Goal: Task Accomplishment & Management: Manage account settings

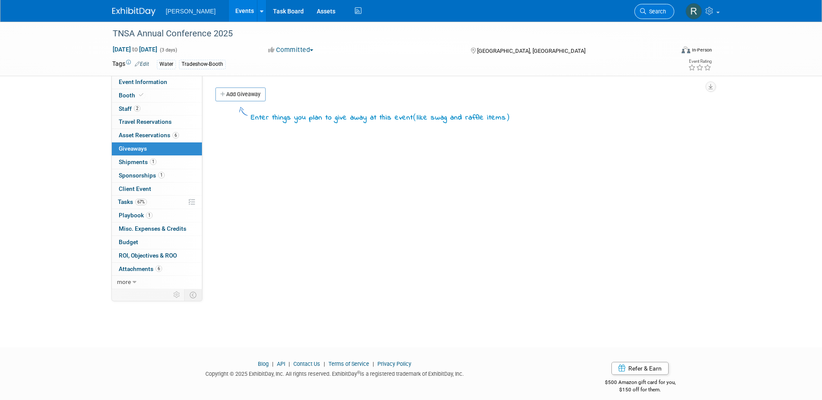
click at [544, 13] on span "Search" at bounding box center [656, 11] width 20 height 7
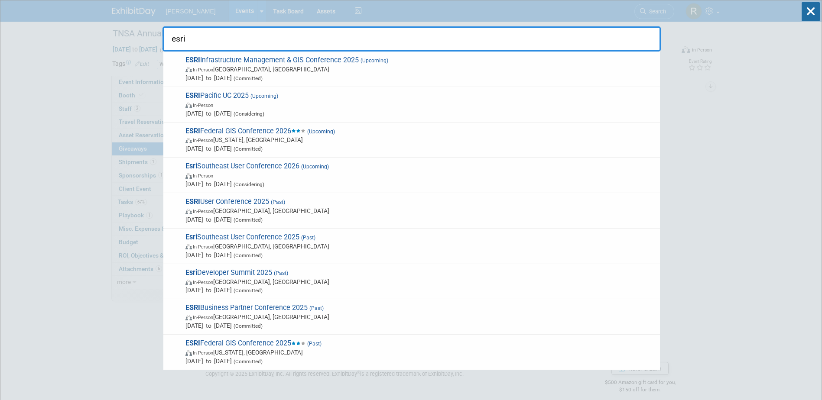
type input "esri"
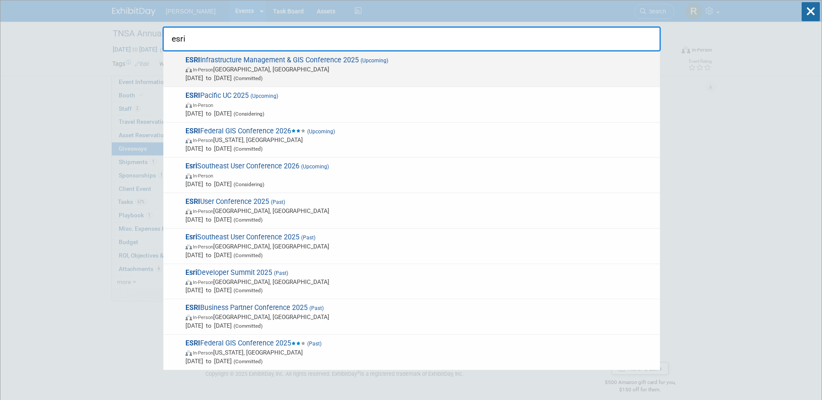
click at [272, 62] on span "ESRI Infrastructure Management & GIS Conference 2025 (Upcoming) In-Person Palm …" at bounding box center [419, 69] width 473 height 26
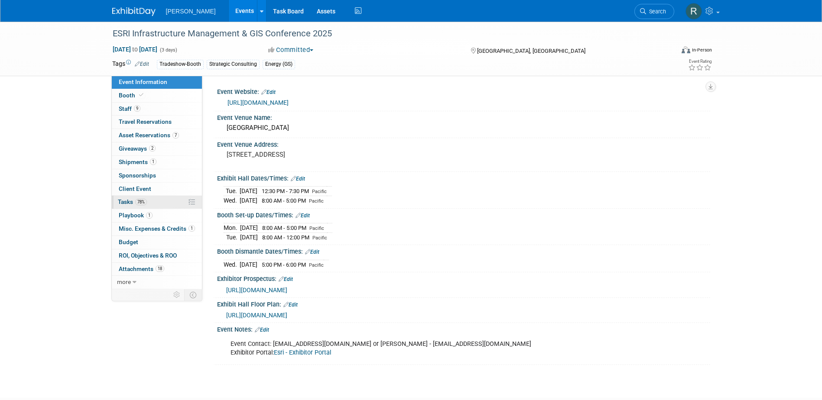
click at [131, 202] on span "Tasks 78%" at bounding box center [132, 201] width 29 height 7
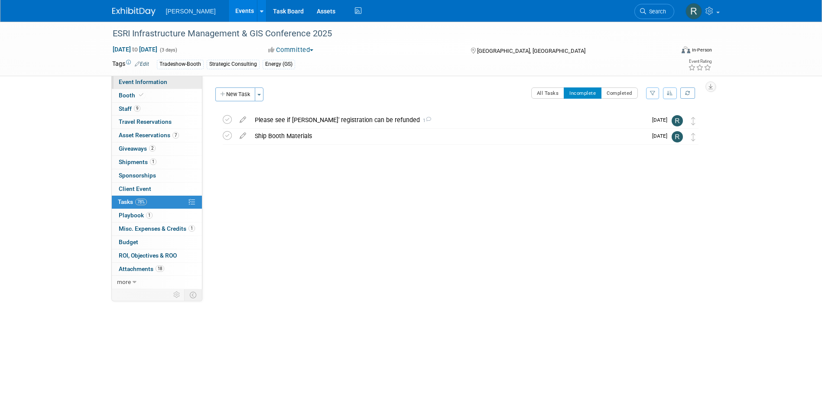
click at [128, 81] on span "Event Information" at bounding box center [143, 81] width 49 height 7
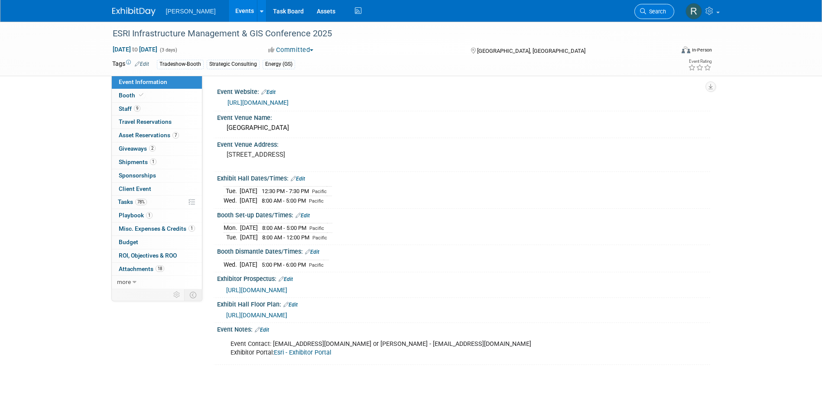
click at [657, 13] on span "Search" at bounding box center [656, 11] width 20 height 7
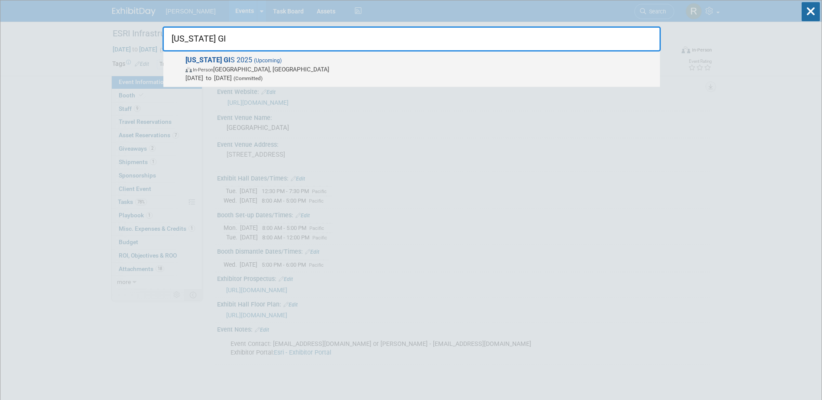
type input "Texas GI"
click at [361, 67] on span "In-Person Austin, TX" at bounding box center [420, 69] width 470 height 9
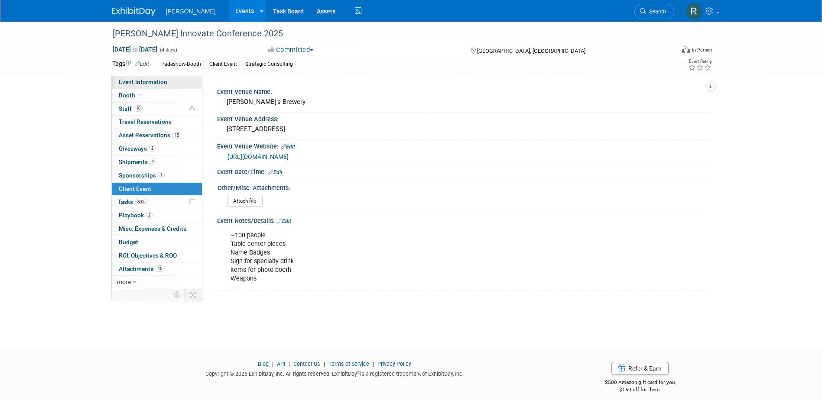
click at [146, 85] on link "Event Information" at bounding box center [157, 82] width 90 height 13
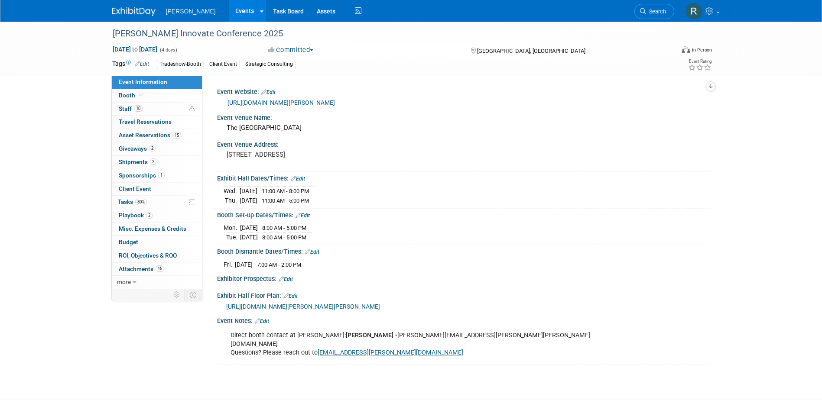
click at [644, 11] on icon at bounding box center [643, 11] width 6 height 6
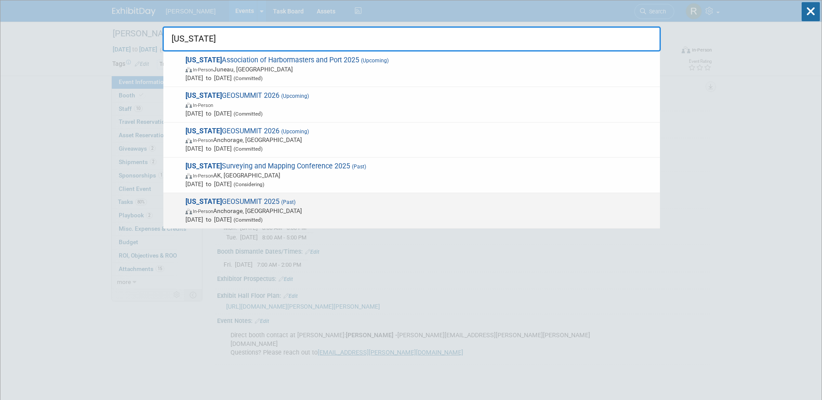
type input "Alaska"
click at [242, 205] on span "Alaska GEOSUMMIT 2025 (Past) In-Person Anchorage, AK Apr 8, 2025 to Apr 11, 202…" at bounding box center [419, 211] width 473 height 26
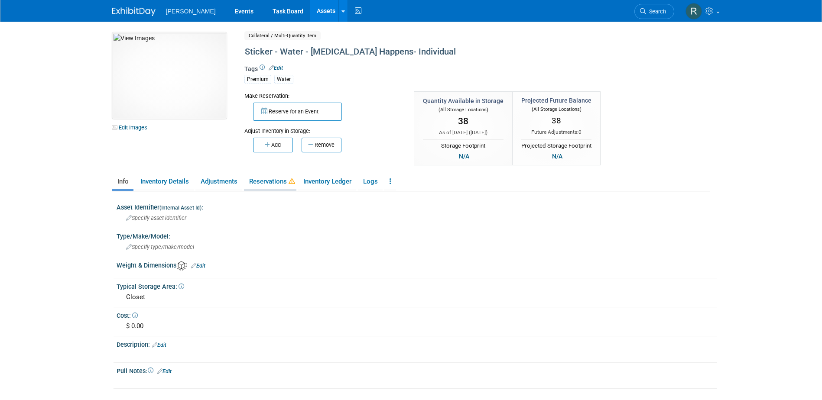
click at [259, 184] on link "Reservations" at bounding box center [270, 181] width 52 height 15
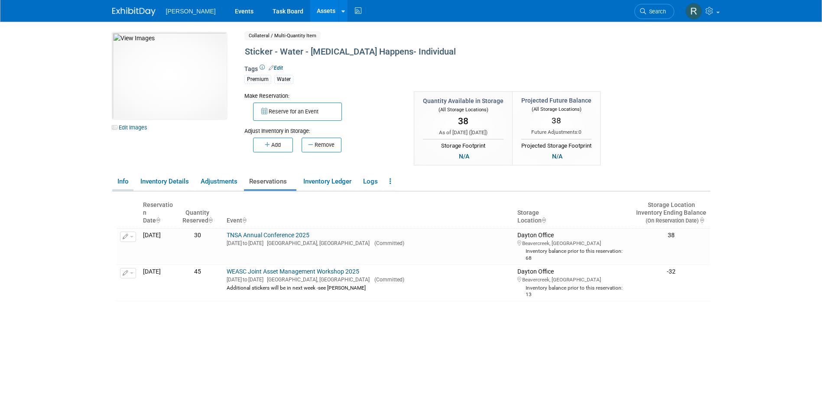
click at [126, 182] on link "Info" at bounding box center [122, 181] width 21 height 15
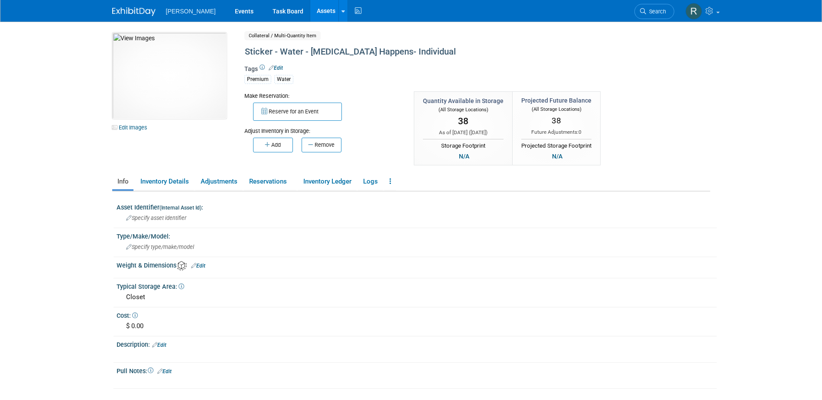
click at [310, 13] on link "Assets" at bounding box center [326, 11] width 32 height 22
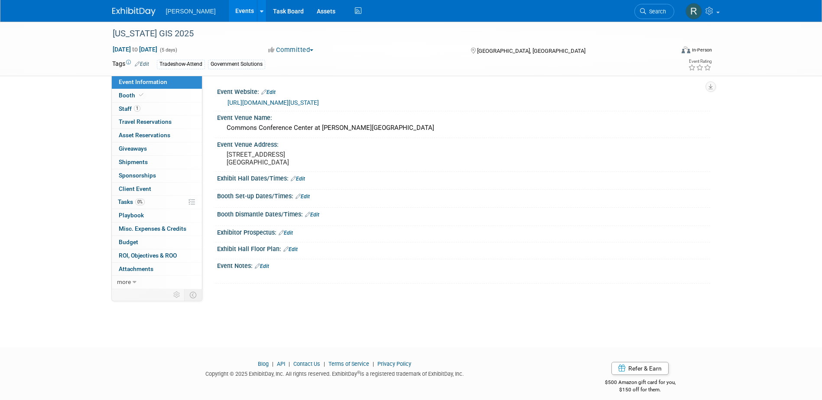
click at [267, 102] on link "[URL][DOMAIN_NAME][US_STATE]" at bounding box center [273, 102] width 91 height 7
click at [168, 39] on div "[US_STATE] GIS 2025" at bounding box center [386, 34] width 552 height 16
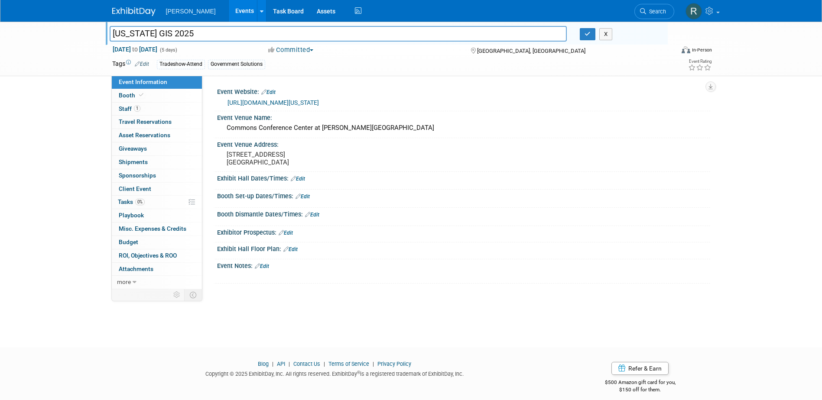
drag, startPoint x: 181, startPoint y: 35, endPoint x: 103, endPoint y: 30, distance: 78.1
click at [103, 30] on div "[US_STATE] GIS 2025" at bounding box center [338, 34] width 471 height 13
drag, startPoint x: 150, startPoint y: 109, endPoint x: 176, endPoint y: 108, distance: 25.6
click at [150, 109] on link "1 Staff 1" at bounding box center [157, 109] width 90 height 13
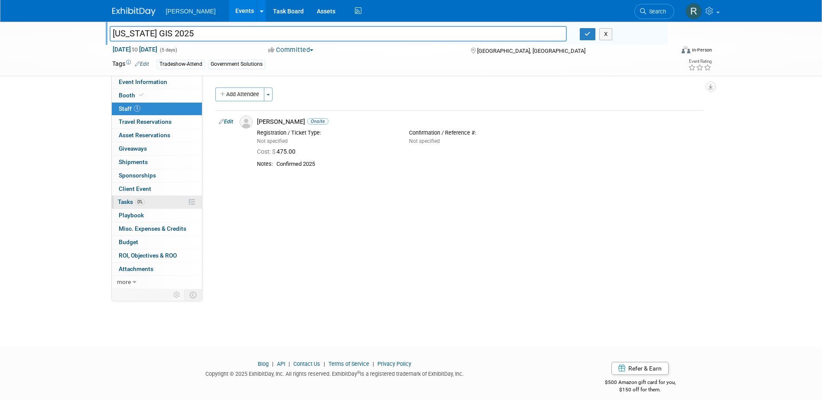
click at [138, 199] on span "0%" at bounding box center [140, 202] width 10 height 7
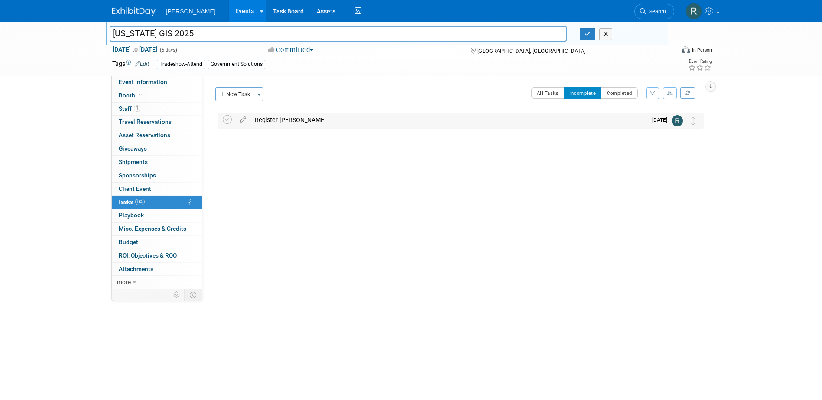
click at [317, 121] on div "Register Sam Moffat" at bounding box center [448, 120] width 397 height 15
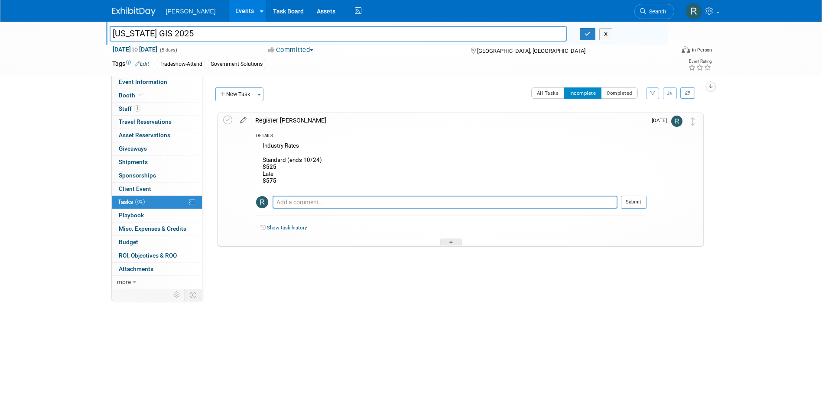
click at [245, 121] on icon at bounding box center [243, 118] width 15 height 11
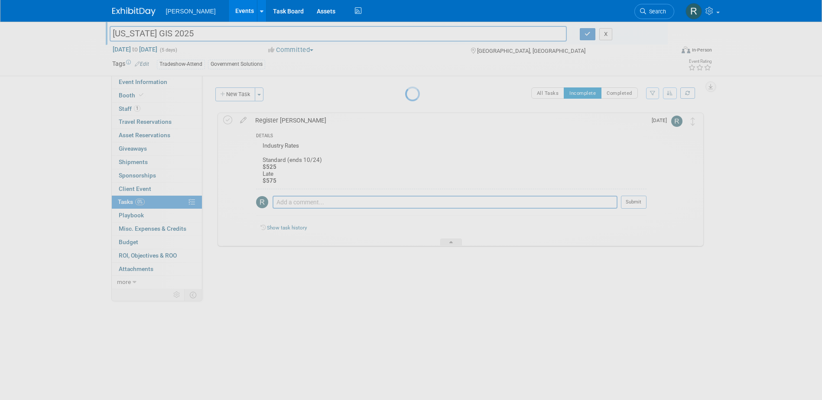
select select "9"
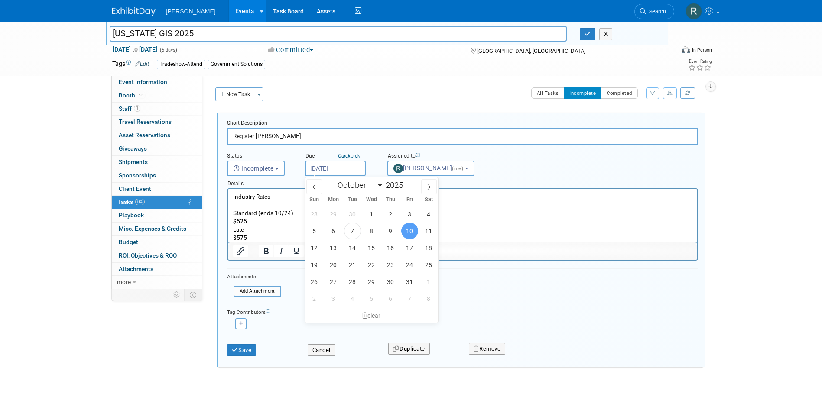
click at [337, 170] on input "Oct 10, 2025" at bounding box center [335, 169] width 61 height 16
click at [374, 266] on span "22" at bounding box center [371, 265] width 17 height 17
type input "[DATE]"
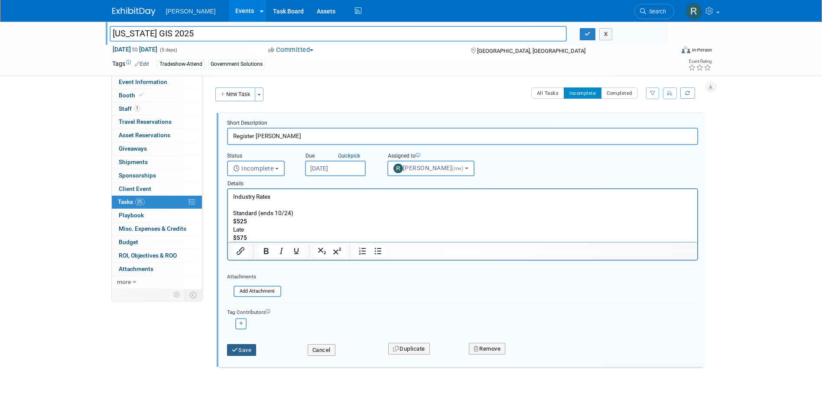
click at [250, 348] on button "Save" at bounding box center [241, 351] width 29 height 12
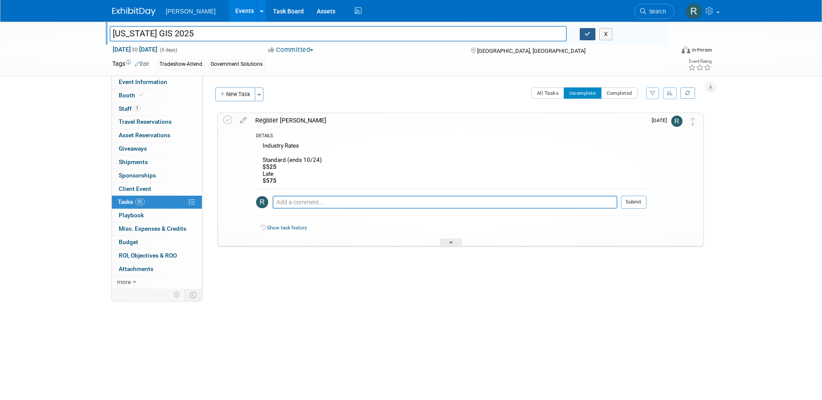
click at [582, 35] on button "button" at bounding box center [588, 34] width 16 height 12
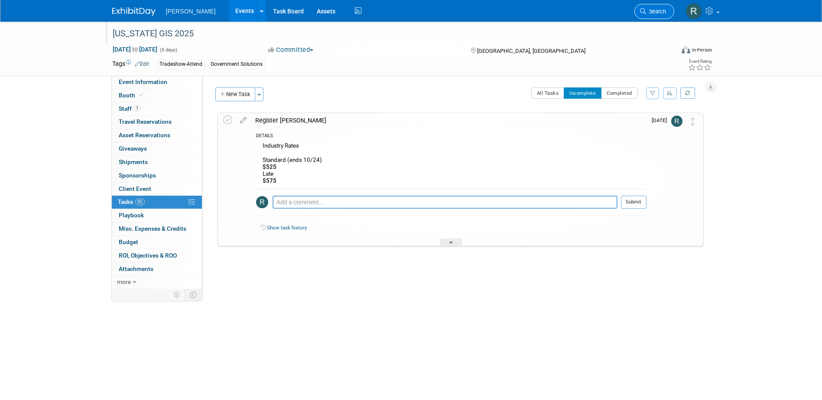
click at [648, 10] on span "Search" at bounding box center [656, 11] width 20 height 7
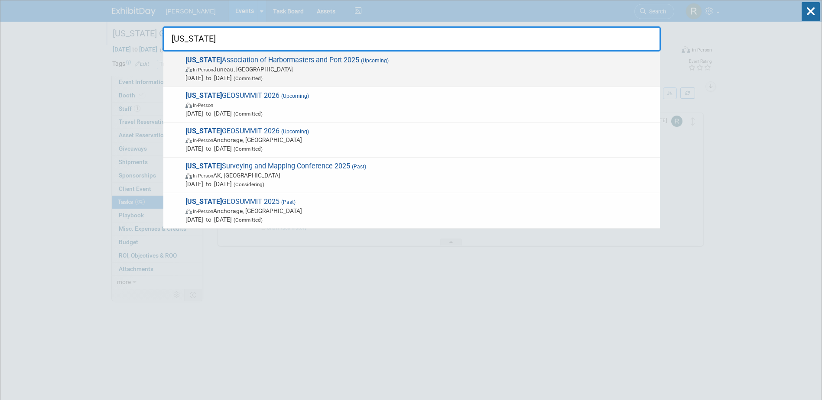
type input "alaska"
click at [315, 71] on span "In-Person Juneau, AK" at bounding box center [420, 69] width 470 height 9
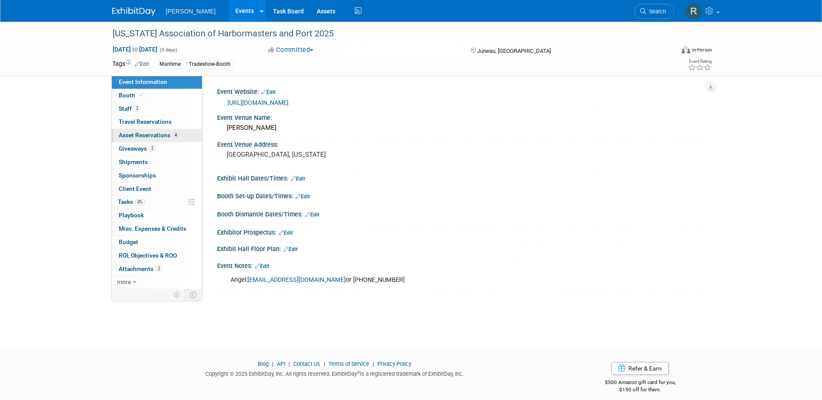
click at [158, 137] on span "Asset Reservations 4" at bounding box center [149, 135] width 60 height 7
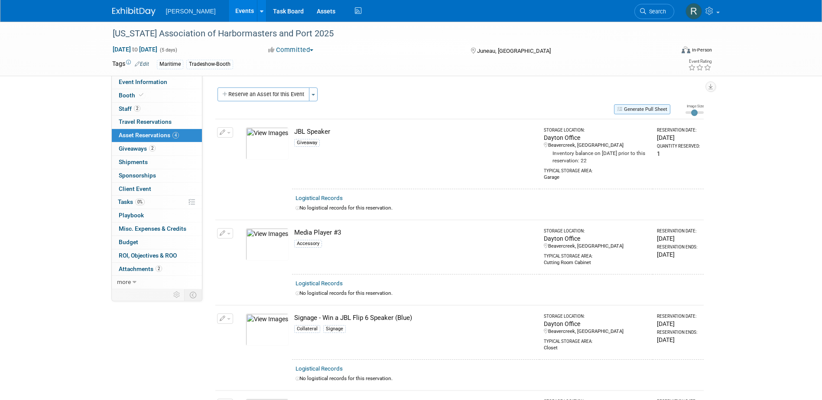
click at [646, 109] on button "Generate Pull Sheet" at bounding box center [642, 109] width 56 height 10
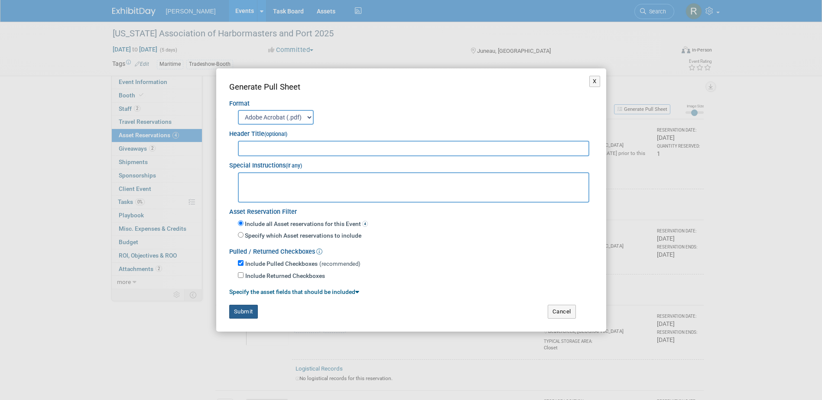
click at [241, 309] on button "Submit" at bounding box center [243, 312] width 29 height 14
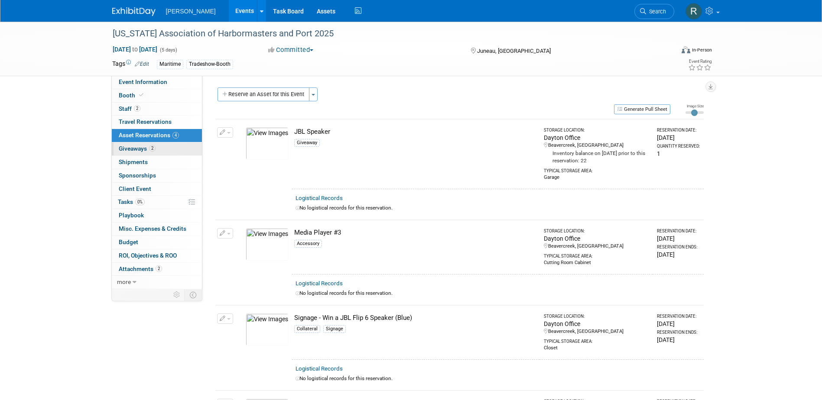
click at [150, 151] on span "Giveaways 2" at bounding box center [137, 148] width 37 height 7
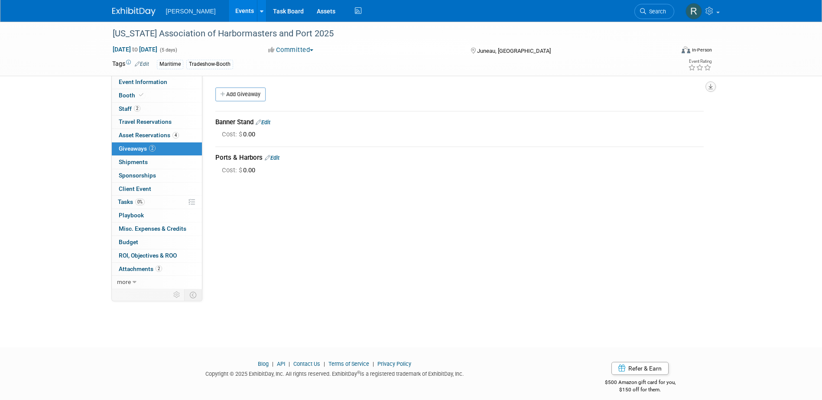
click at [709, 88] on icon "button" at bounding box center [711, 87] width 4 height 6
click at [616, 112] on link "Export tab to PDF" at bounding box center [658, 112] width 101 height 12
click at [132, 162] on span "Shipments 0" at bounding box center [133, 162] width 29 height 7
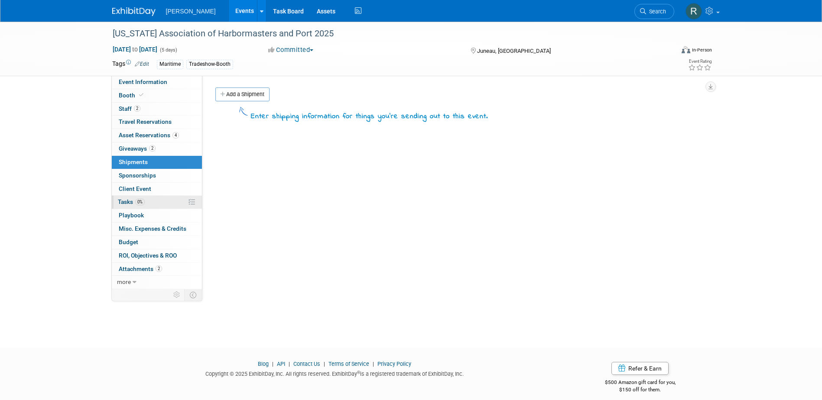
click at [139, 203] on span "0%" at bounding box center [140, 202] width 10 height 7
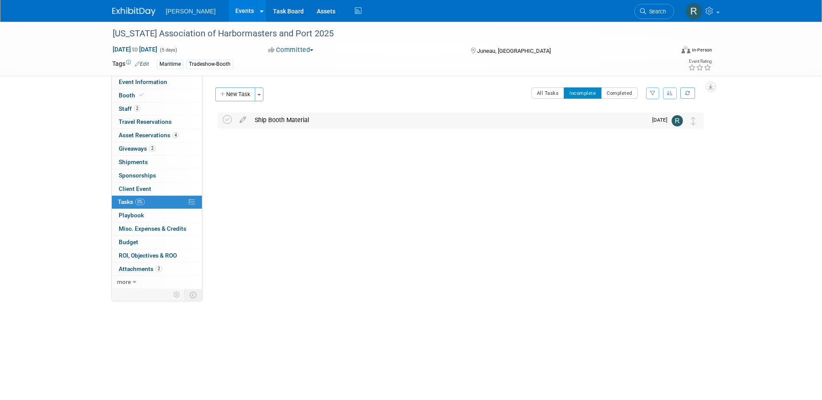
click at [276, 119] on div "Ship Booth Material" at bounding box center [448, 120] width 397 height 15
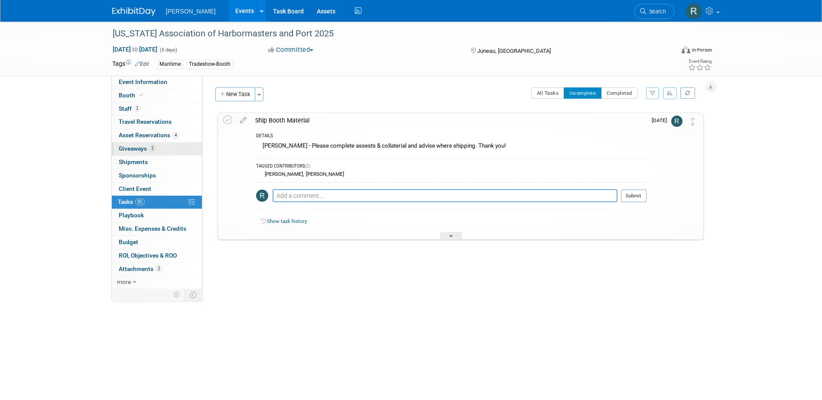
click at [152, 153] on link "2 Giveaways 2" at bounding box center [157, 149] width 90 height 13
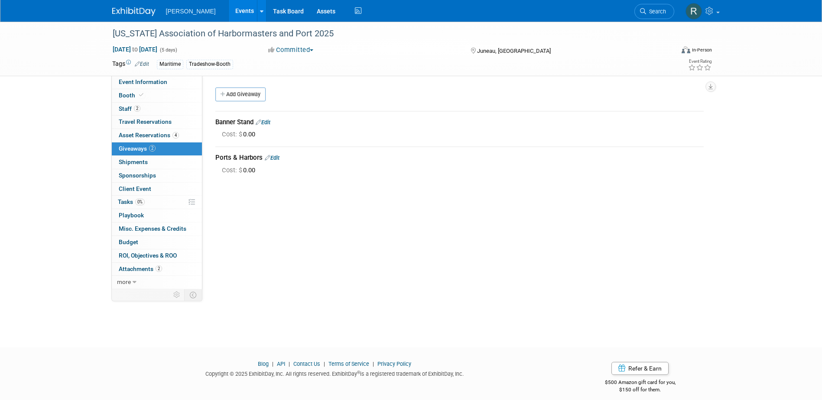
click at [268, 123] on link "Edit" at bounding box center [263, 122] width 15 height 7
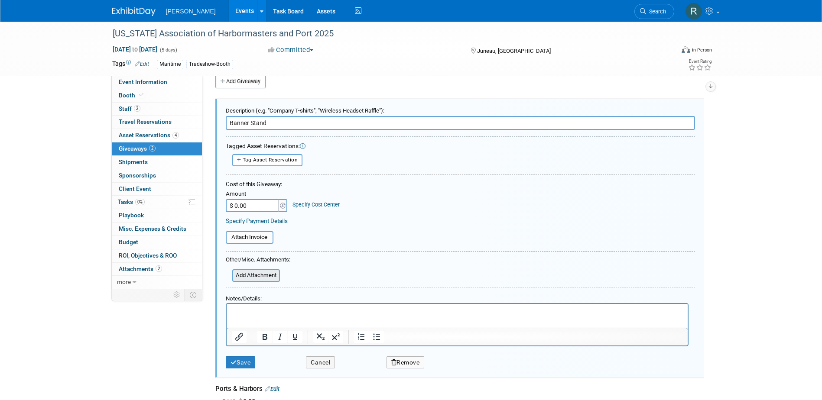
click at [259, 270] on input "file" at bounding box center [227, 275] width 103 height 11
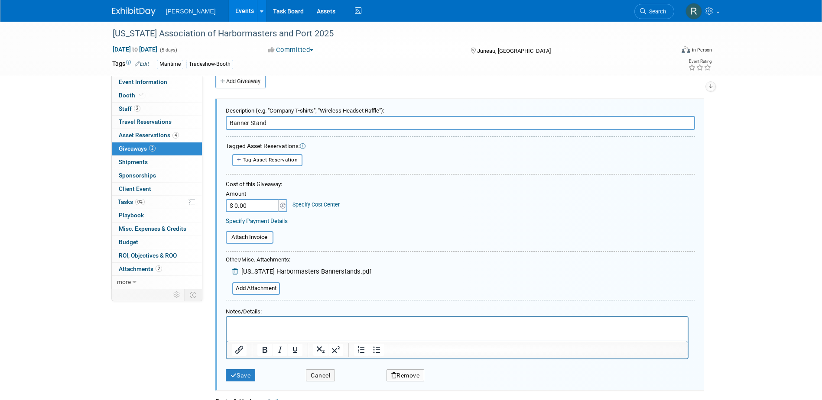
click at [283, 123] on input "Banner Stand" at bounding box center [460, 123] width 469 height 14
type input "Banner Stands (x2)"
click at [238, 374] on button "Save" at bounding box center [241, 376] width 30 height 13
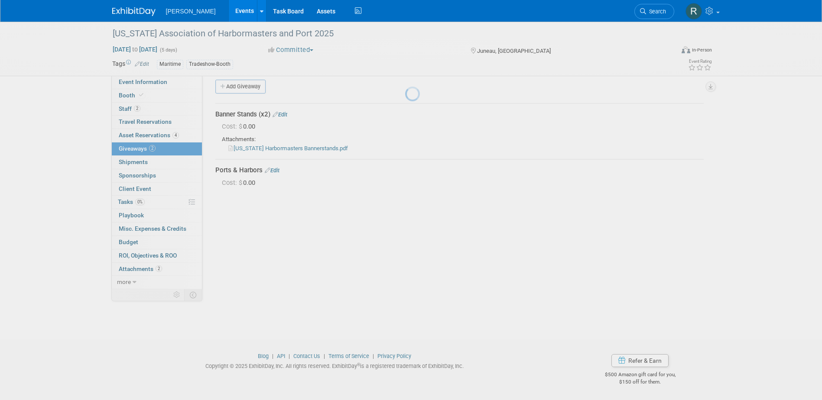
scroll to position [8, 0]
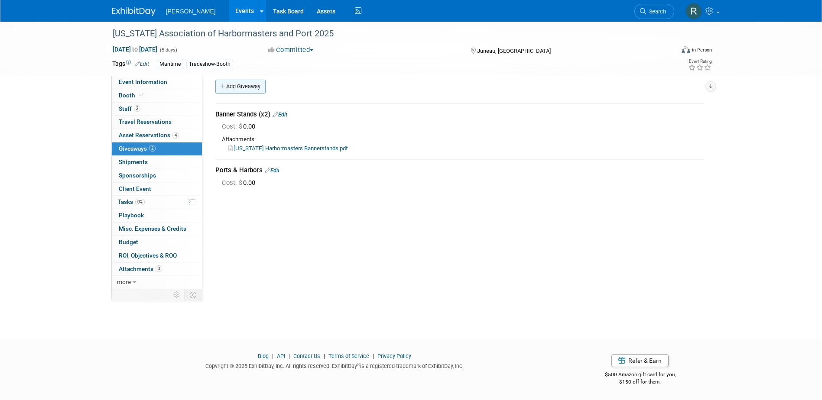
click at [248, 87] on link "Add Giveaway" at bounding box center [240, 87] width 50 height 14
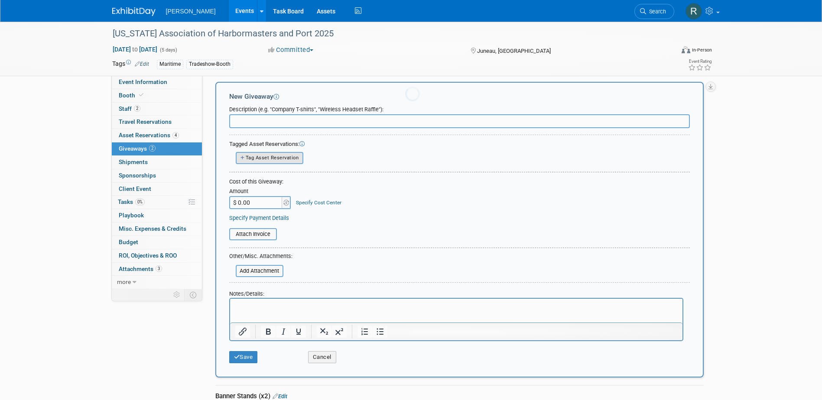
scroll to position [0, 0]
type input "Supporting Alaska's Growing Economy"
click at [274, 270] on input "file" at bounding box center [230, 271] width 103 height 10
type input "C:\fakepath\AlaskaCapbilities_April2025Neff_.pdf"
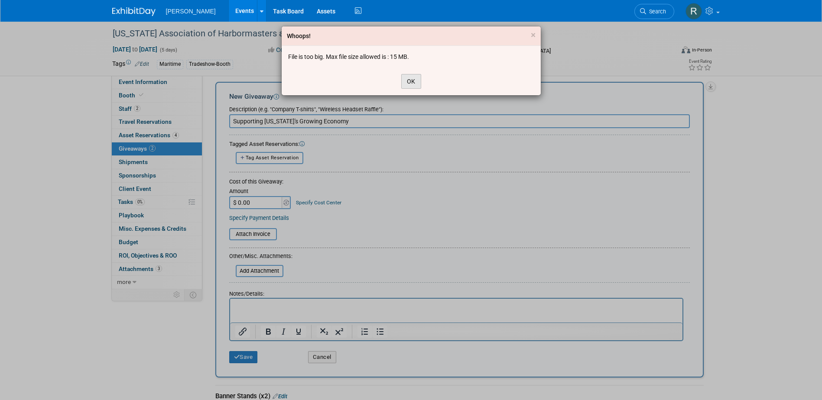
click at [408, 83] on button "OK" at bounding box center [411, 81] width 20 height 15
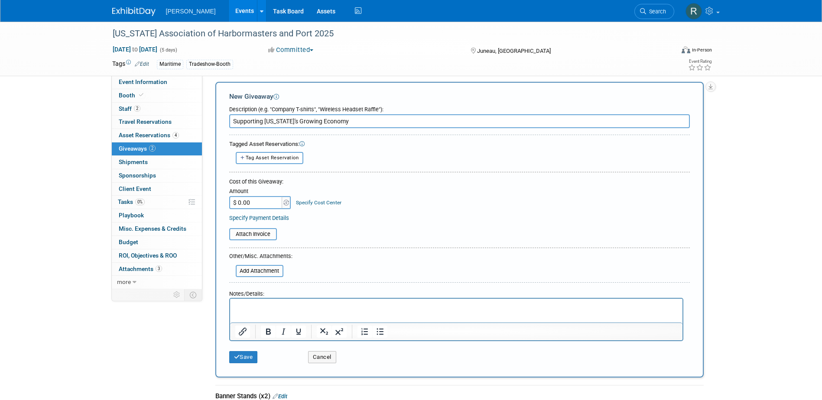
click at [274, 310] on p "Rich Text Area. Press ALT-0 for help." at bounding box center [456, 306] width 442 height 9
click at [354, 120] on input "Supporting Alaska's Growing Economy" at bounding box center [459, 121] width 461 height 14
type input "Supporting Alaska's Growing Economy (x10)"
click at [247, 359] on button "Save" at bounding box center [243, 357] width 29 height 12
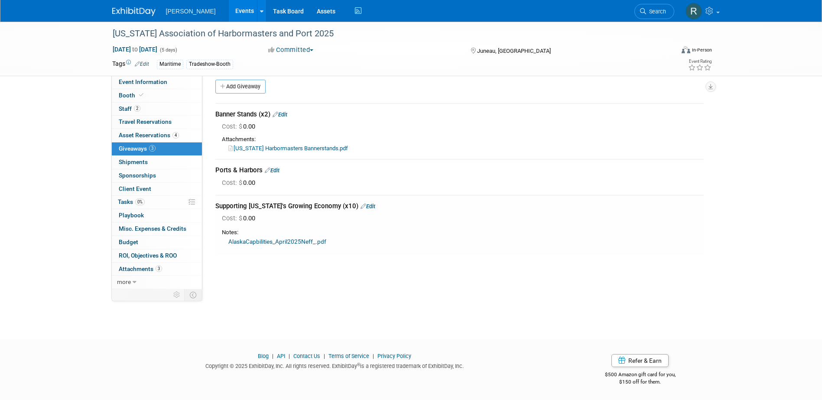
click at [278, 170] on link "Edit" at bounding box center [272, 170] width 15 height 7
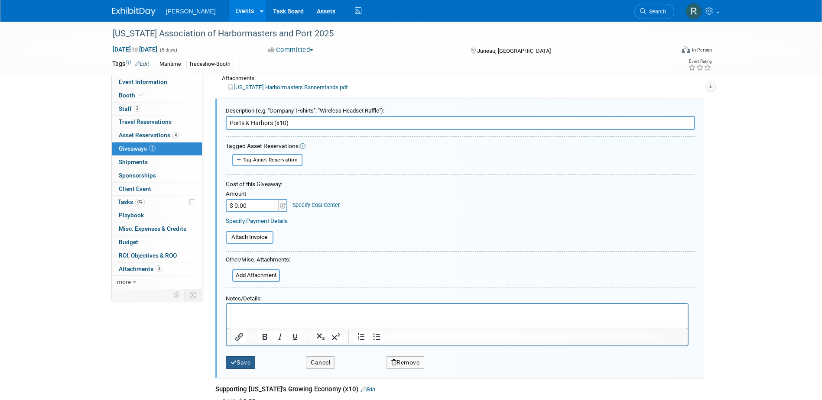
type input "Ports & Harbors (x10)"
click at [243, 365] on button "Save" at bounding box center [241, 363] width 30 height 13
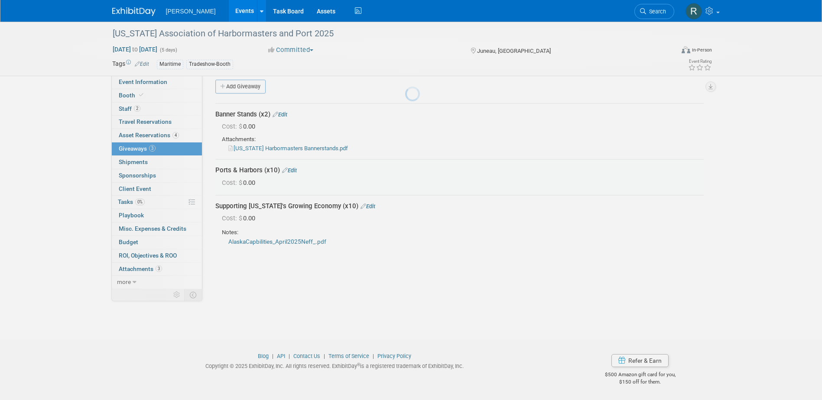
scroll to position [8, 0]
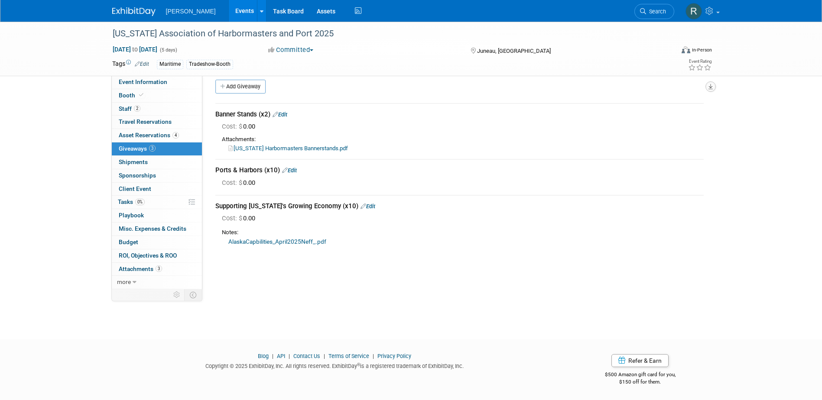
click at [709, 87] on icon "button" at bounding box center [711, 87] width 4 height 6
click at [633, 111] on link "Export tab to PDF" at bounding box center [658, 112] width 101 height 12
click at [146, 139] on link "4 Asset Reservations 4" at bounding box center [157, 135] width 90 height 13
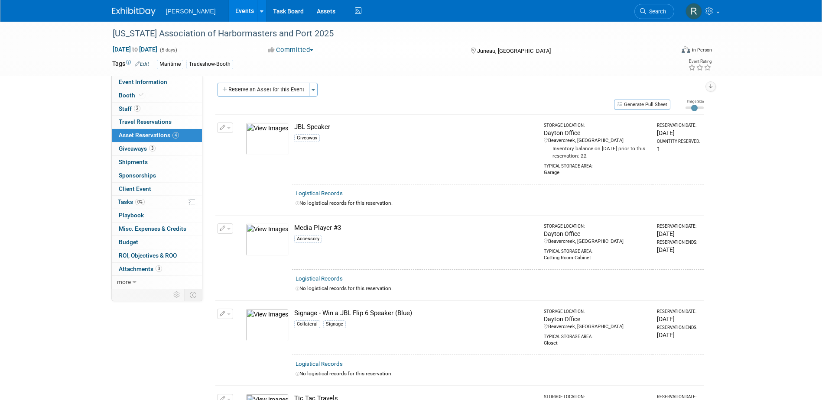
scroll to position [0, 0]
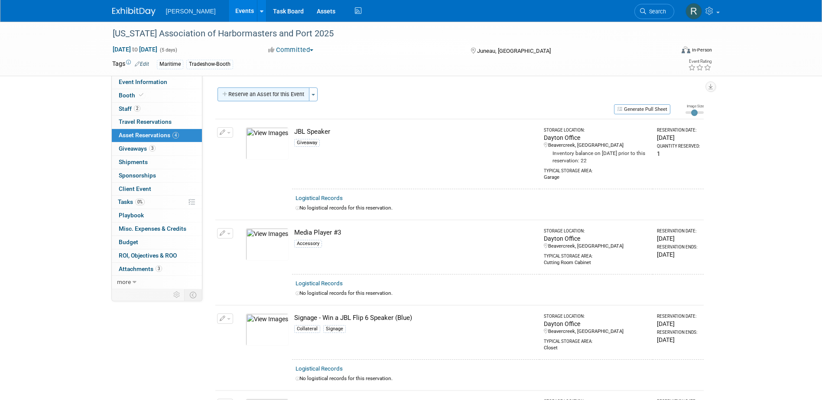
click at [267, 98] on button "Reserve an Asset for this Event" at bounding box center [264, 95] width 92 height 14
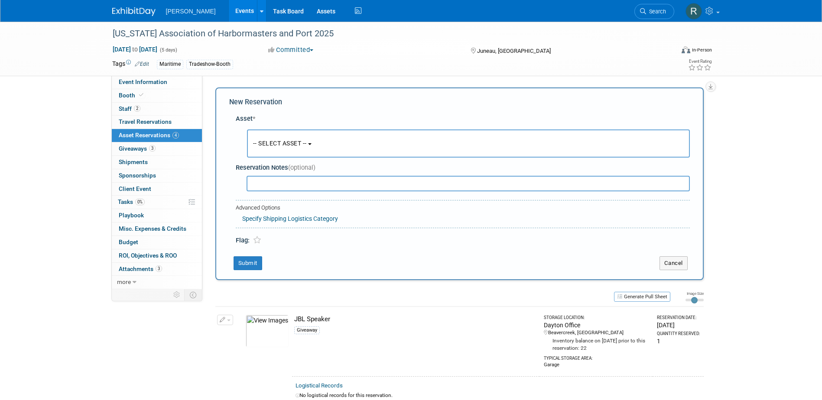
scroll to position [8, 0]
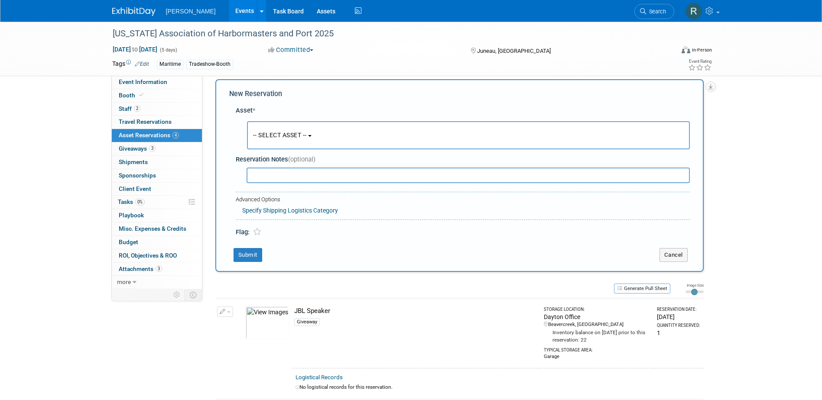
click at [277, 134] on span "-- SELECT ASSET --" at bounding box center [280, 135] width 54 height 7
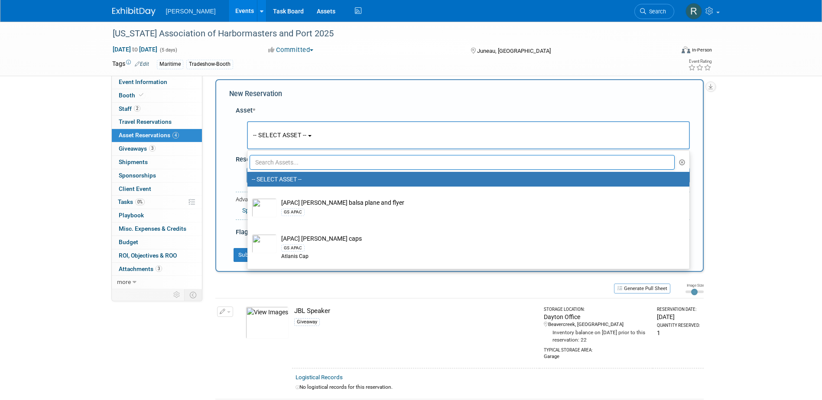
click at [280, 161] on input "text" at bounding box center [463, 162] width 426 height 15
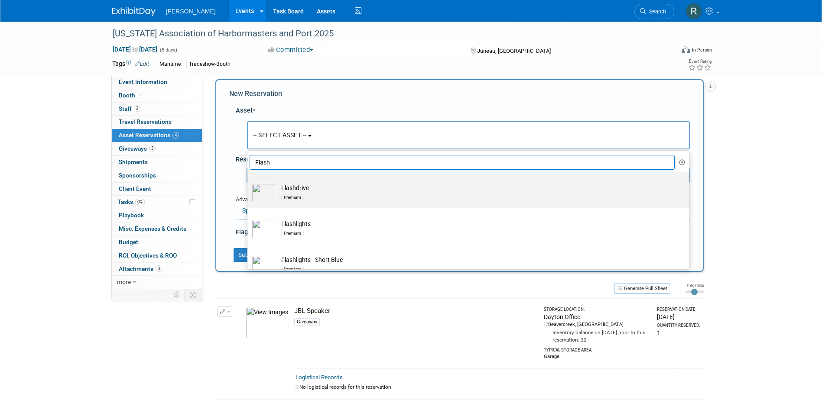
type input "Flash"
click at [296, 191] on td "Flashdrive Premium" at bounding box center [474, 193] width 395 height 19
click at [249, 182] on input "Flashdrive Premium" at bounding box center [246, 180] width 6 height 6
select select "10728272"
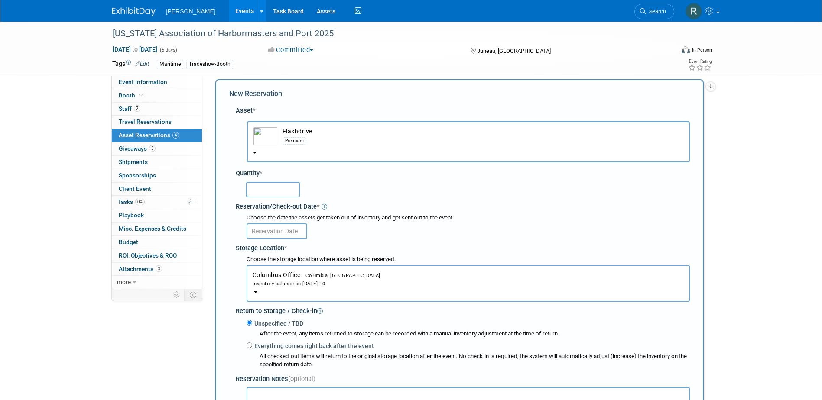
click at [292, 190] on input "text" at bounding box center [273, 190] width 54 height 16
type input "1"
click at [284, 230] on input "text" at bounding box center [277, 232] width 61 height 16
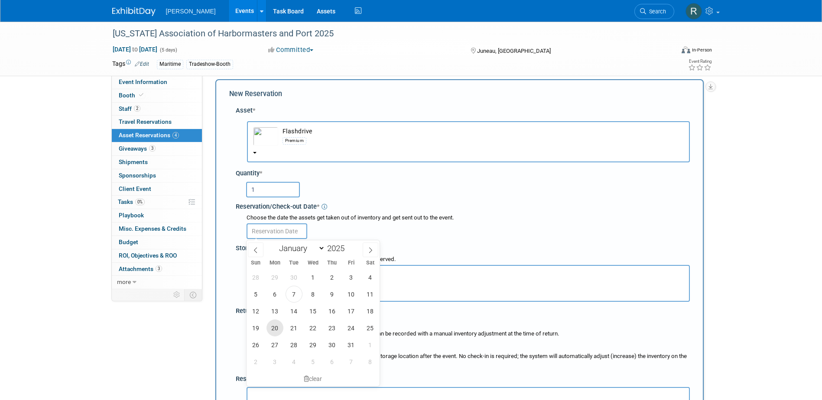
click at [275, 329] on span "20" at bounding box center [275, 328] width 17 height 17
type input "[DATE]"
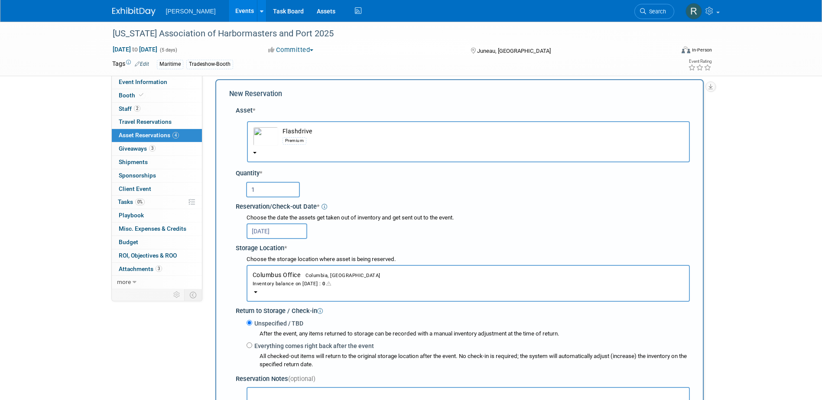
click at [290, 283] on div "Inventory balance on Oct 20, 2025 : 0" at bounding box center [468, 284] width 431 height 8
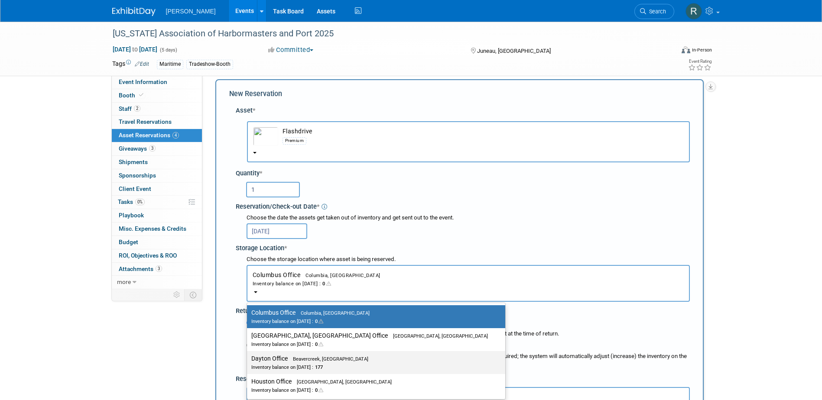
click at [285, 358] on label "Dayton Office Beavercreek, OH Inventory balance on Oct 20, 2025 : 177" at bounding box center [373, 363] width 245 height 20
click at [248, 358] on input "Dayton Office Beavercreek, OH Inventory balance on Oct 20, 2025 : 177" at bounding box center [246, 359] width 6 height 6
select select "11223930"
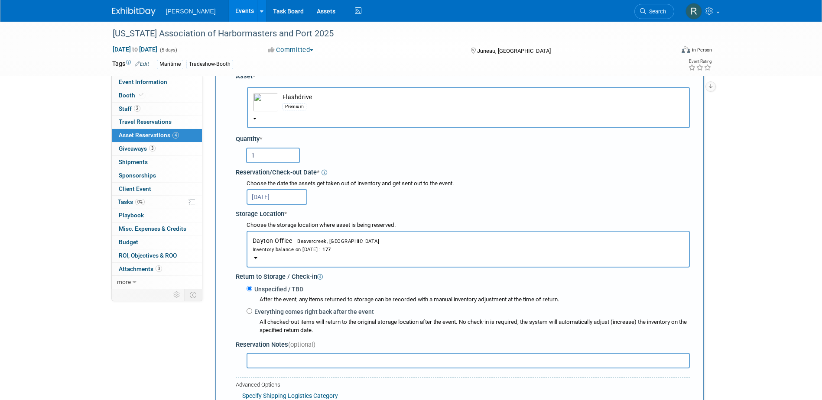
scroll to position [95, 0]
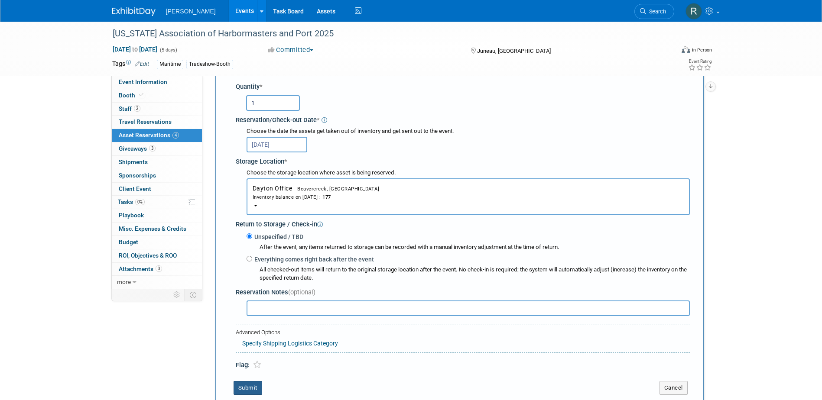
click at [249, 387] on button "Submit" at bounding box center [248, 388] width 29 height 14
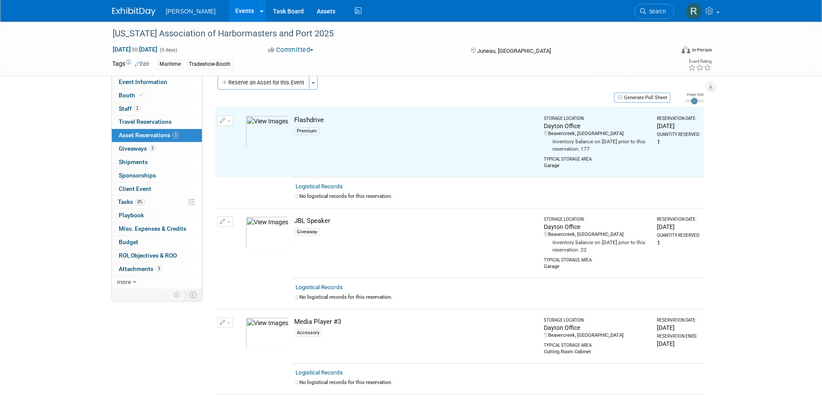
scroll to position [11, 0]
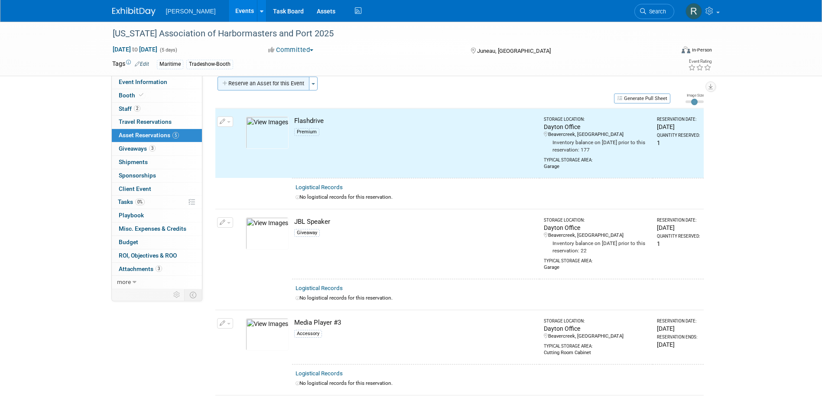
click at [262, 85] on button "Reserve an Asset for this Event" at bounding box center [264, 84] width 92 height 14
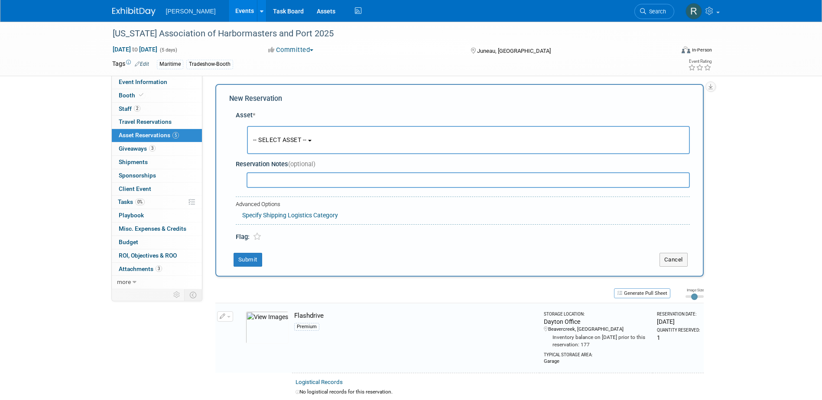
scroll to position [8, 0]
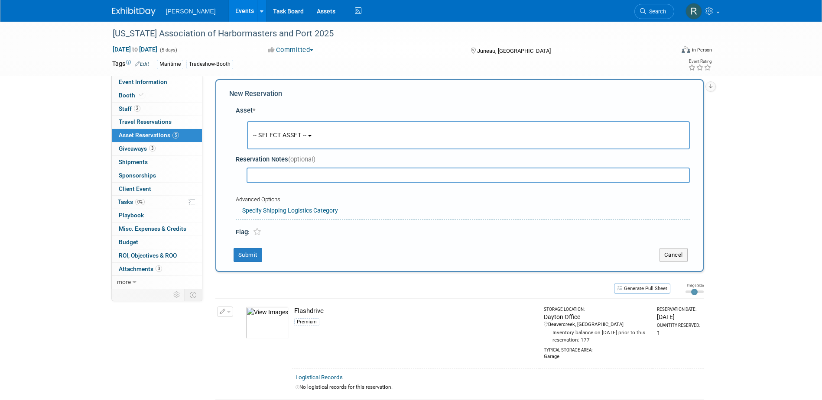
click at [272, 132] on span "-- SELECT ASSET --" at bounding box center [280, 135] width 54 height 7
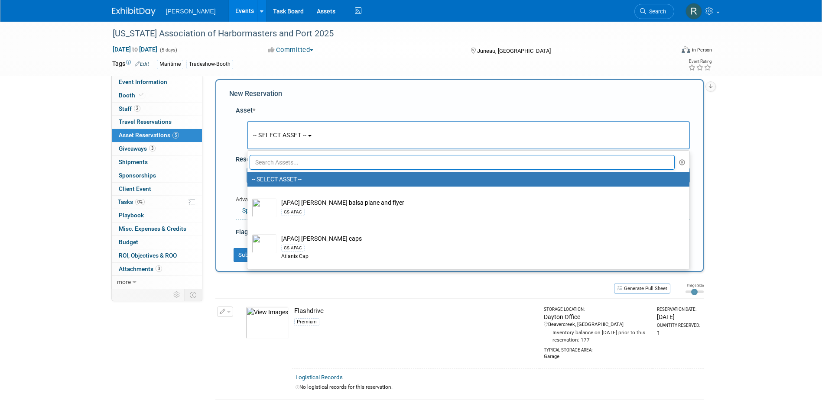
click at [273, 163] on input "text" at bounding box center [463, 162] width 426 height 15
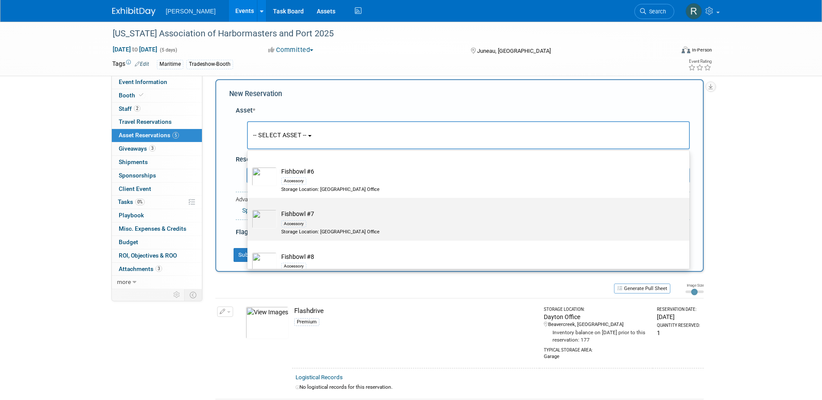
scroll to position [247, 0]
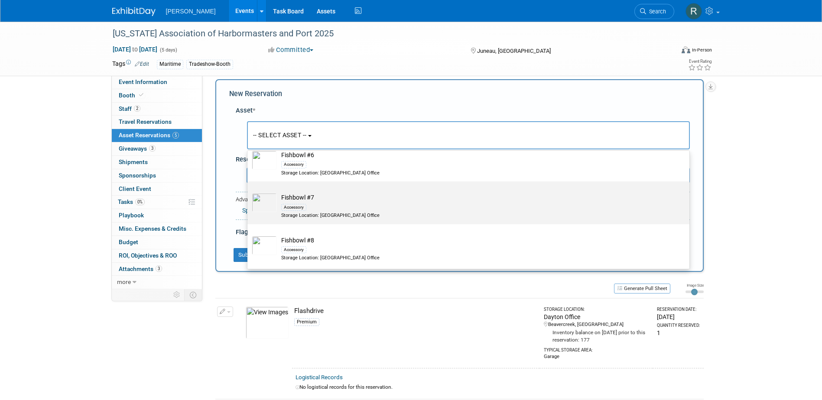
type input "Fishbowl"
click at [297, 208] on div "Accessory" at bounding box center [293, 207] width 25 height 7
click at [249, 192] on input "Fishbowl #7 Accessory Storage Location: Dayton Office" at bounding box center [246, 189] width 6 height 6
select select "10726137"
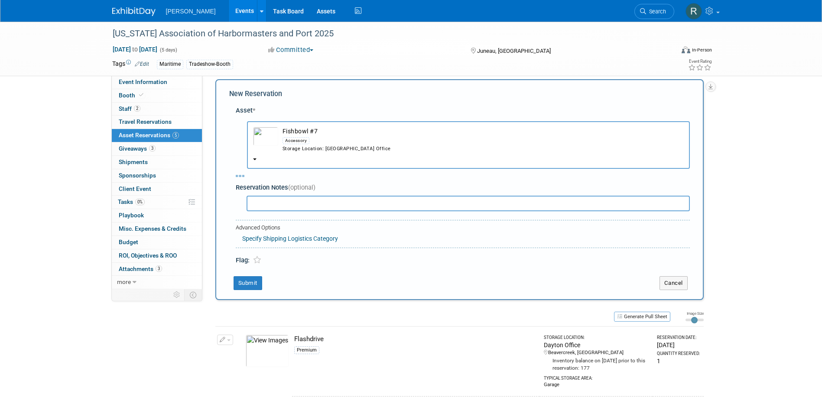
select select "9"
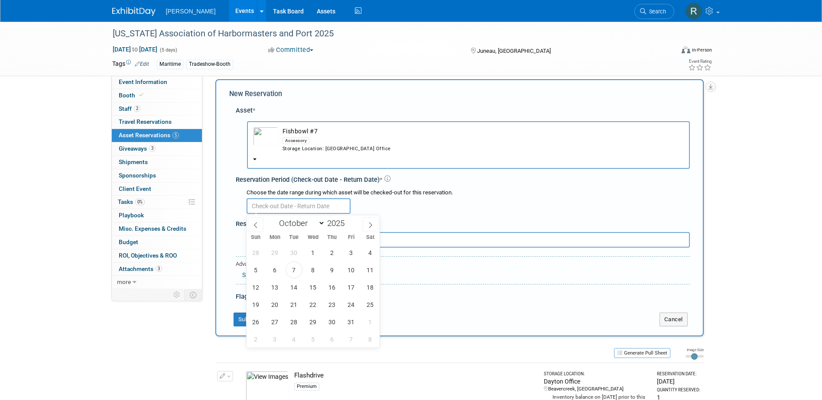
click at [280, 206] on input "text" at bounding box center [299, 206] width 104 height 16
click at [276, 307] on span "20" at bounding box center [275, 304] width 17 height 17
click at [354, 322] on span "31" at bounding box center [351, 322] width 17 height 17
type input "Oct 20, 2025 to Oct 31, 2025"
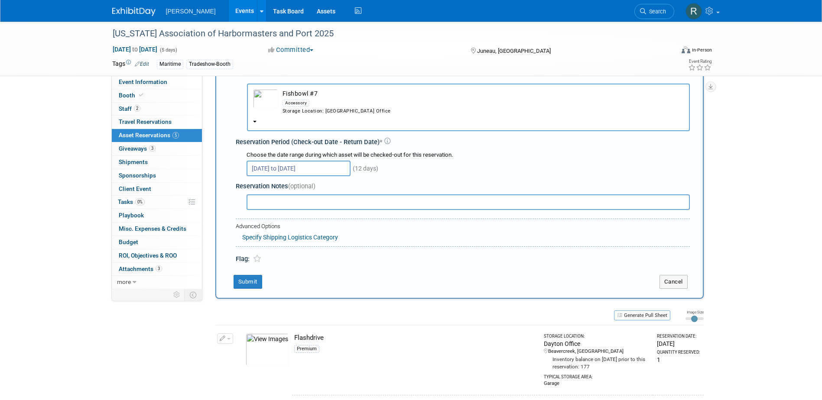
scroll to position [52, 0]
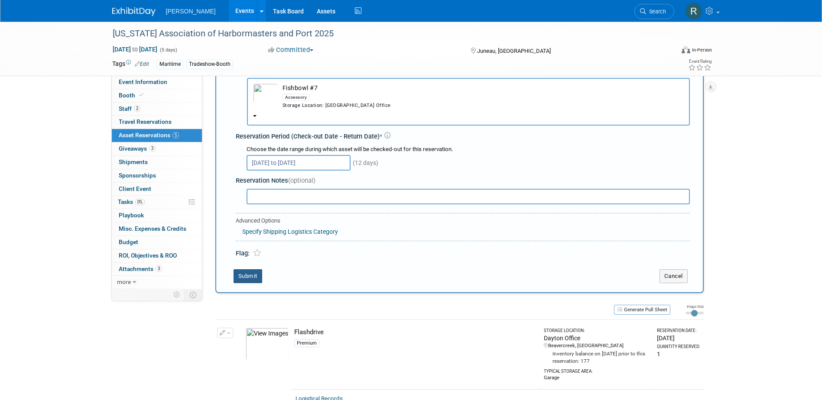
click at [252, 277] on button "Submit" at bounding box center [248, 277] width 29 height 14
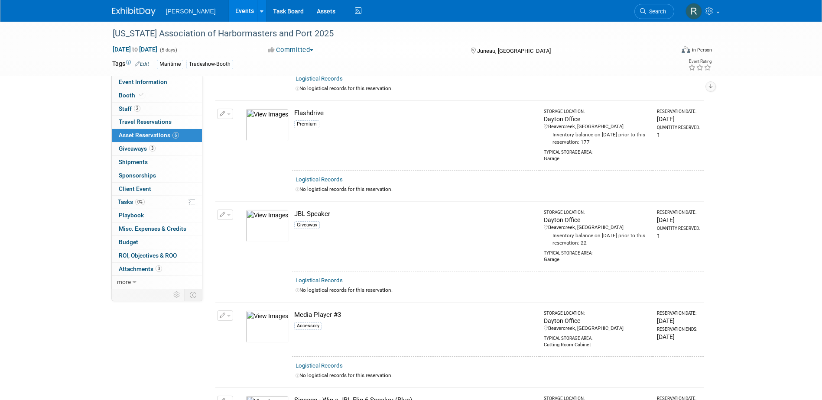
scroll to position [98, 0]
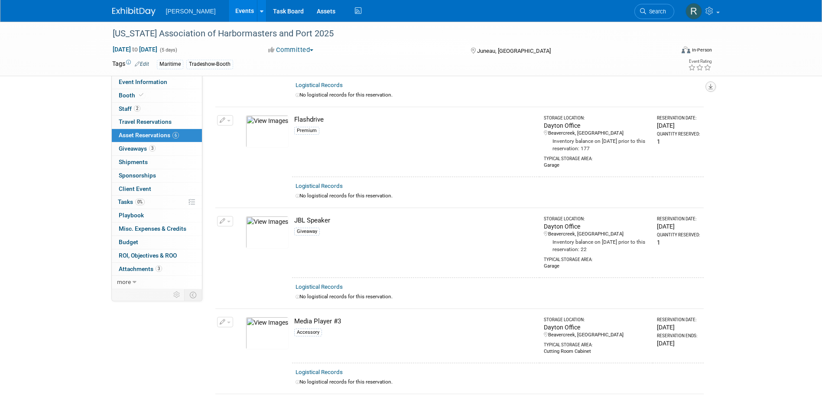
click at [709, 88] on icon "button" at bounding box center [711, 87] width 4 height 6
click at [644, 111] on link "Export tab to PDF" at bounding box center [658, 112] width 101 height 12
click at [144, 84] on span "Event Information" at bounding box center [143, 81] width 49 height 7
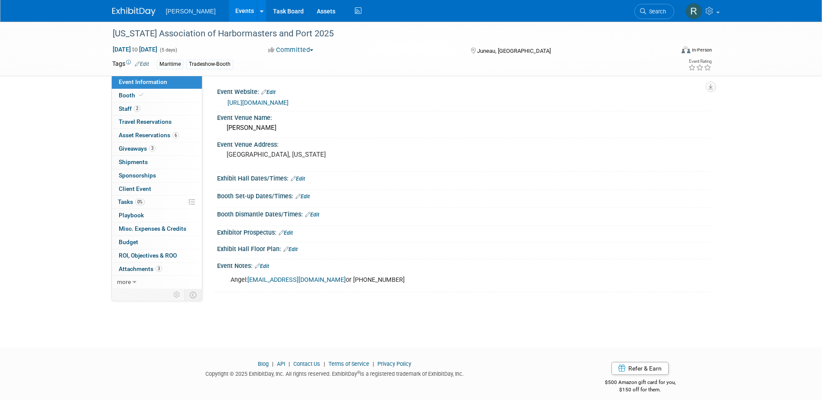
click at [252, 102] on link "[URL][DOMAIN_NAME]" at bounding box center [258, 102] width 61 height 7
drag, startPoint x: 292, startPoint y: 33, endPoint x: 108, endPoint y: 29, distance: 183.8
click at [108, 29] on div "[US_STATE] Association of Harbormasters and Port 2025" at bounding box center [387, 33] width 562 height 23
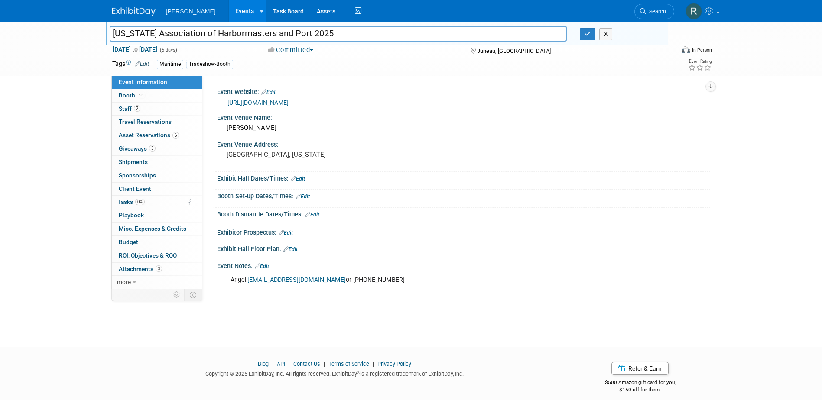
drag, startPoint x: 294, startPoint y: 33, endPoint x: 94, endPoint y: 34, distance: 199.8
click at [94, 34] on div "Alaska Association of Harbormasters and Port 2025 Alaska Association of Harborm…" at bounding box center [411, 49] width 822 height 55
click at [585, 36] on icon "button" at bounding box center [588, 34] width 6 height 6
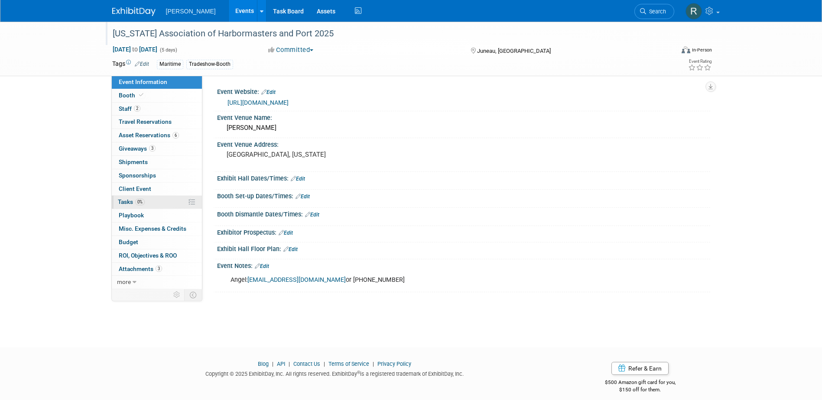
click at [135, 202] on span "Tasks 0%" at bounding box center [131, 201] width 27 height 7
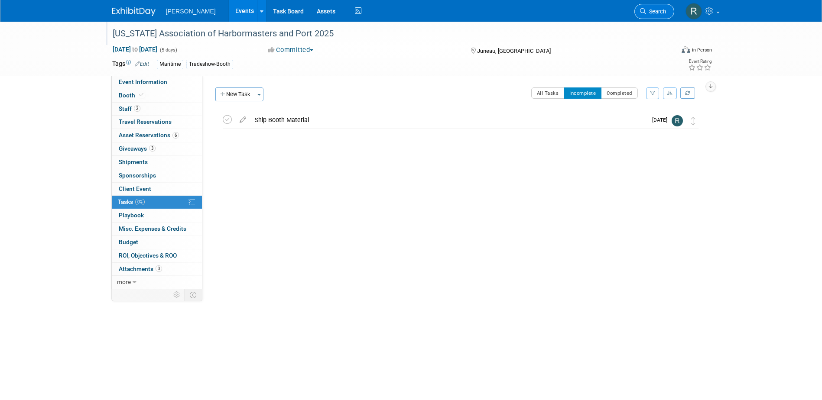
click at [649, 11] on span "Search" at bounding box center [656, 11] width 20 height 7
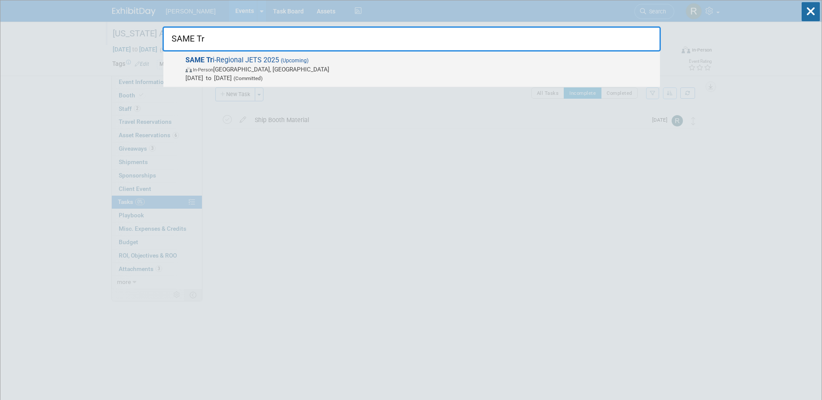
type input "SAME Tr"
click at [340, 76] on span "Oct 21, 2025 to Oct 23, 2025 (Committed)" at bounding box center [420, 78] width 470 height 9
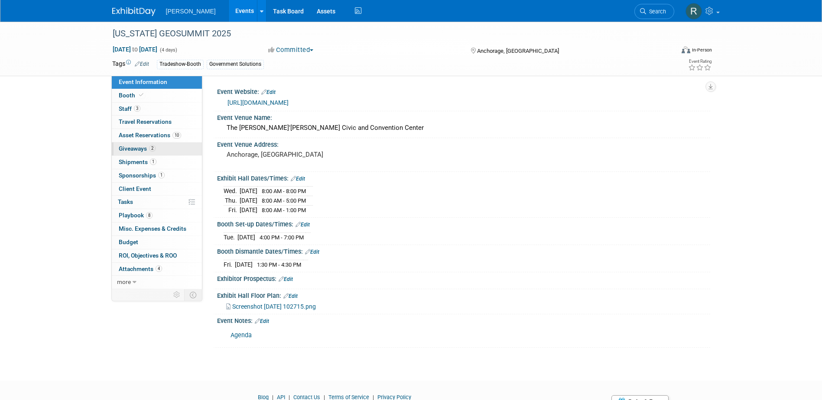
click at [144, 149] on span "Giveaways 2" at bounding box center [137, 148] width 37 height 7
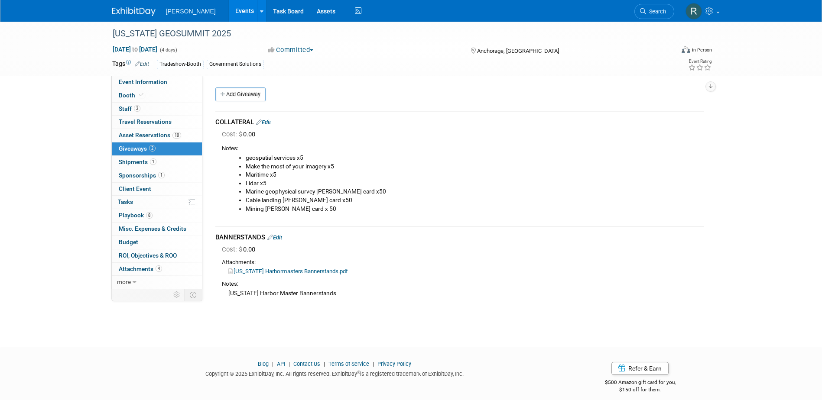
click at [267, 271] on link "Alaska Harbormasters Bannerstands.pdf" at bounding box center [288, 271] width 120 height 7
click at [310, 10] on link "Assets" at bounding box center [326, 11] width 32 height 22
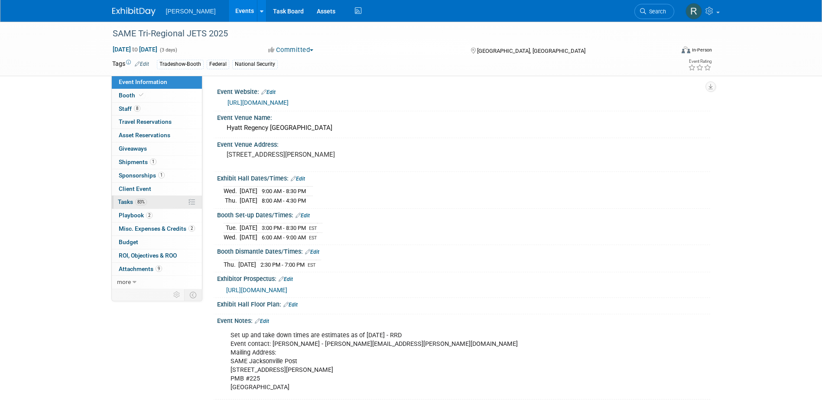
click at [135, 201] on span "Tasks 83%" at bounding box center [132, 201] width 29 height 7
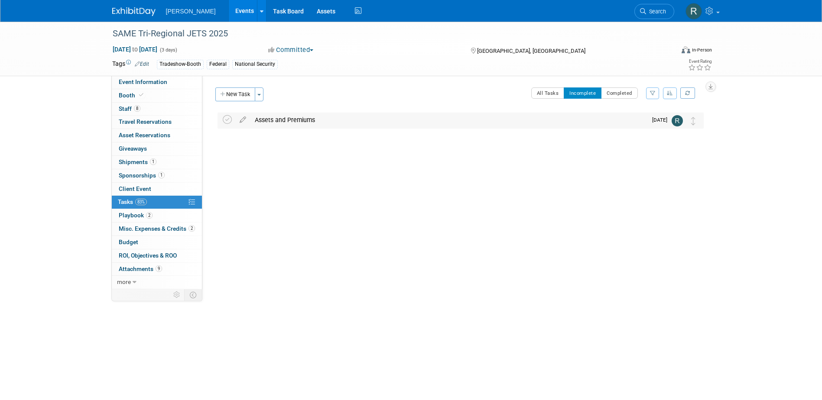
click at [293, 121] on div "Assets and Premiums" at bounding box center [448, 120] width 397 height 15
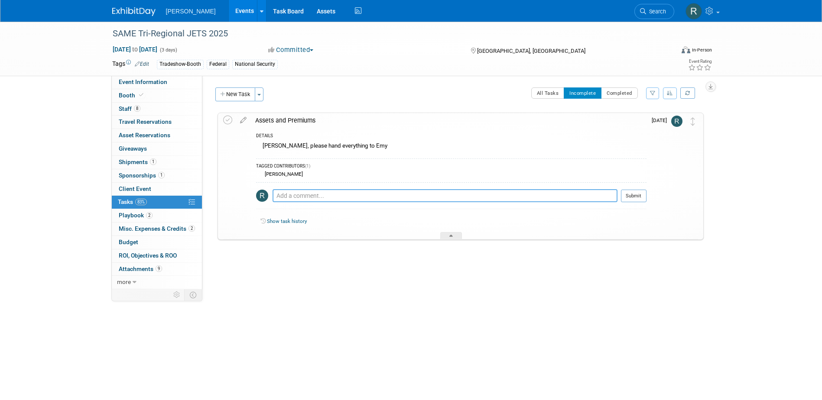
click at [314, 195] on textarea at bounding box center [445, 195] width 345 height 13
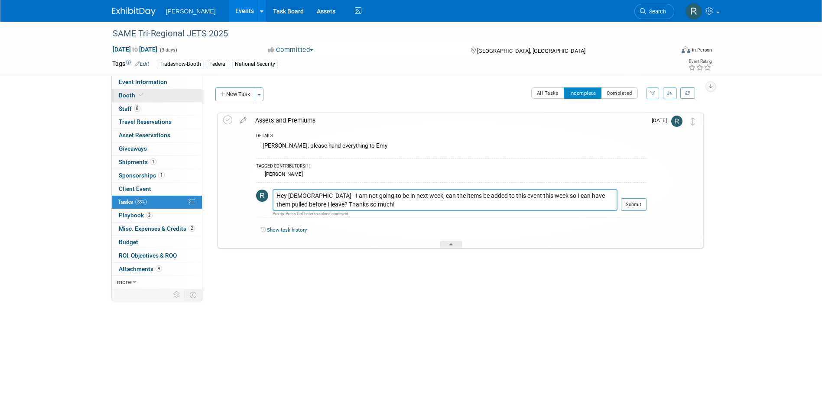
type textarea "Hey [DEMOGRAPHIC_DATA] - I am not going to be in next week, can the items be ad…"
click at [159, 96] on link "Booth" at bounding box center [157, 95] width 90 height 13
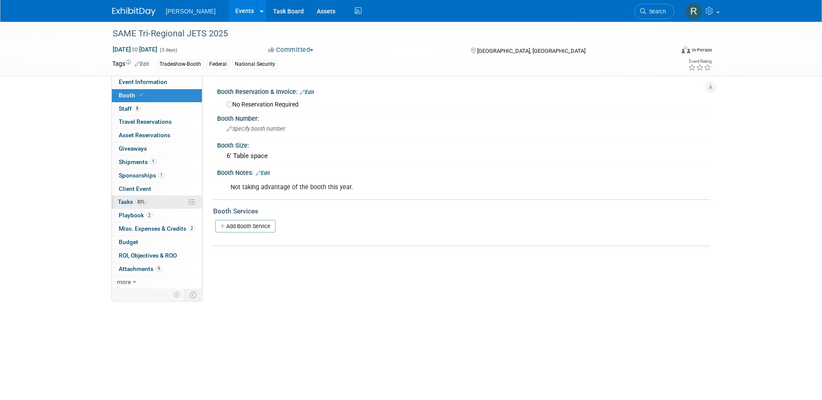
click at [150, 200] on link "83% Tasks 83%" at bounding box center [157, 202] width 90 height 13
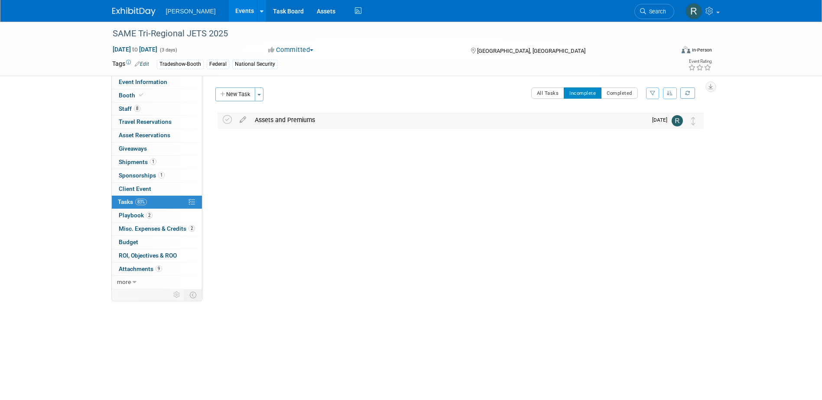
click at [301, 117] on div "Assets and Premiums" at bounding box center [448, 120] width 397 height 15
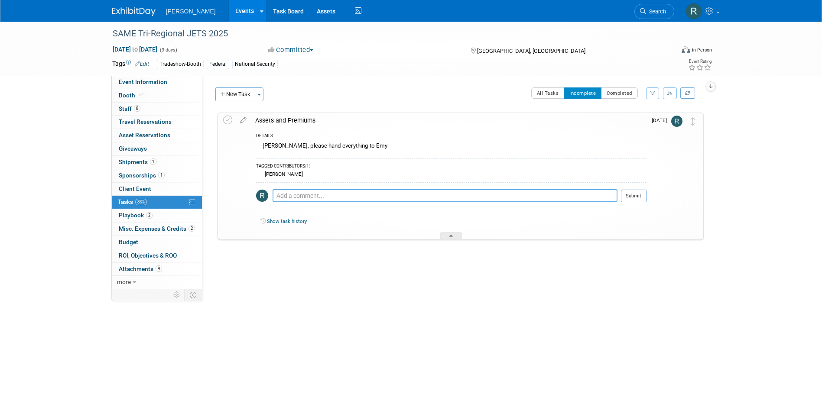
click at [315, 197] on textarea at bounding box center [445, 195] width 345 height 13
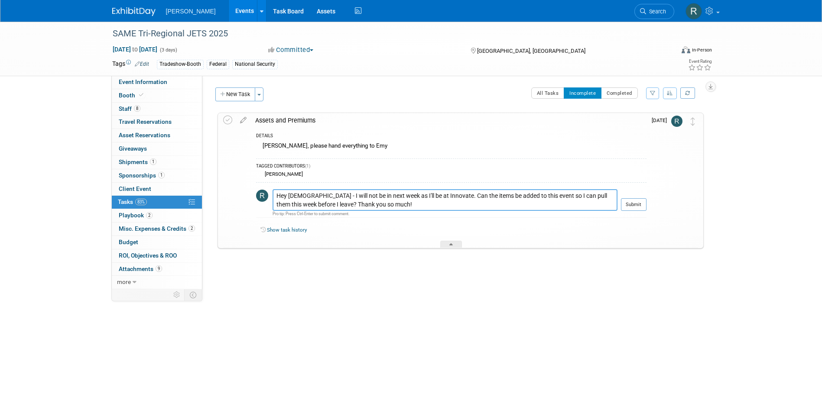
drag, startPoint x: 581, startPoint y: 195, endPoint x: 606, endPoint y: 197, distance: 25.3
click at [606, 197] on textarea "Hey ladies - I will not be in next week as I'll be at Innovate. Can the items b…" at bounding box center [445, 200] width 345 height 22
type textarea "Hey ladies - I will not be in next week as I'll be at Innovate. Can the items b…"
click at [631, 205] on button "Submit" at bounding box center [634, 204] width 26 height 13
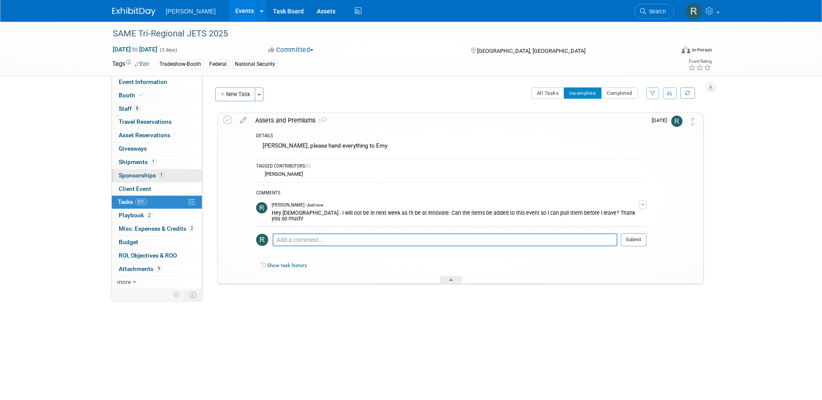
click at [153, 173] on span "Sponsorships 1" at bounding box center [142, 175] width 46 height 7
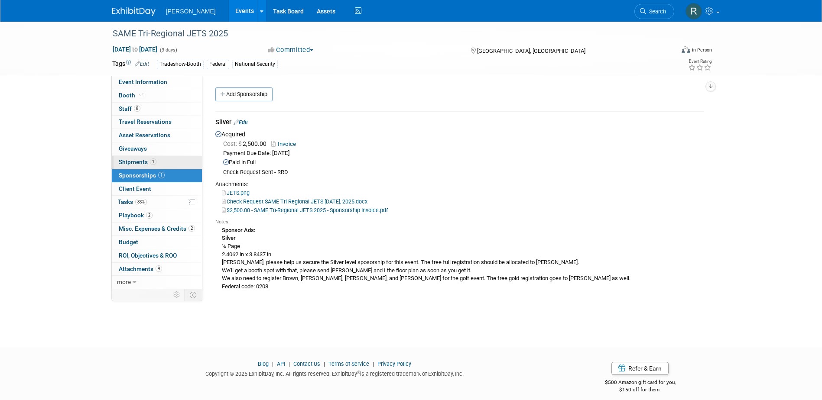
click at [152, 159] on span "1" at bounding box center [153, 162] width 7 height 7
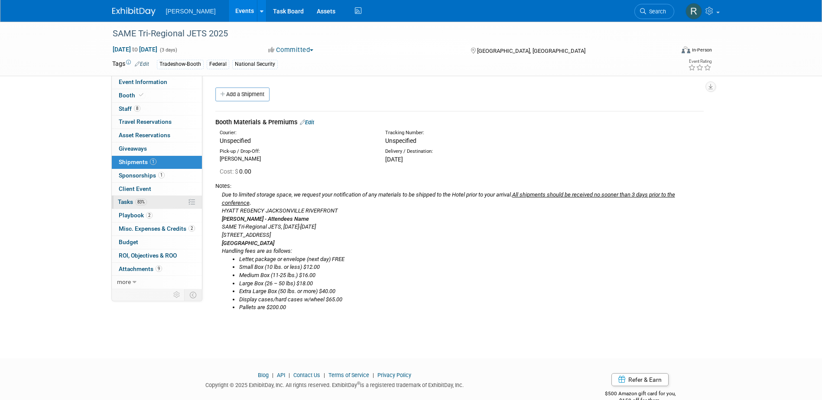
click at [141, 197] on link "83% Tasks 83%" at bounding box center [157, 202] width 90 height 13
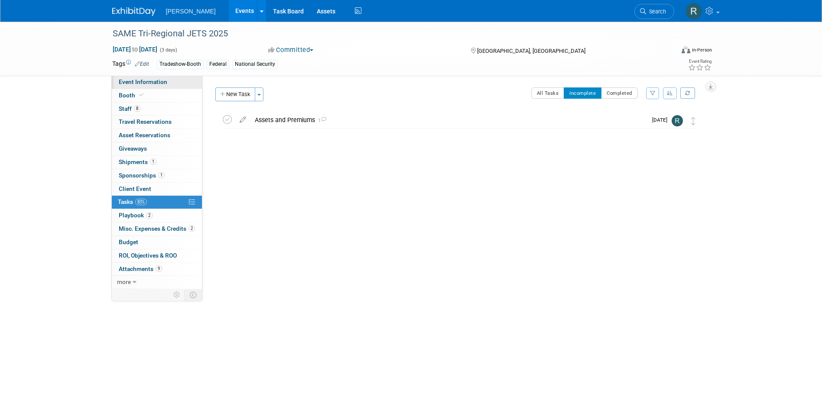
click at [147, 82] on span "Event Information" at bounding box center [143, 81] width 49 height 7
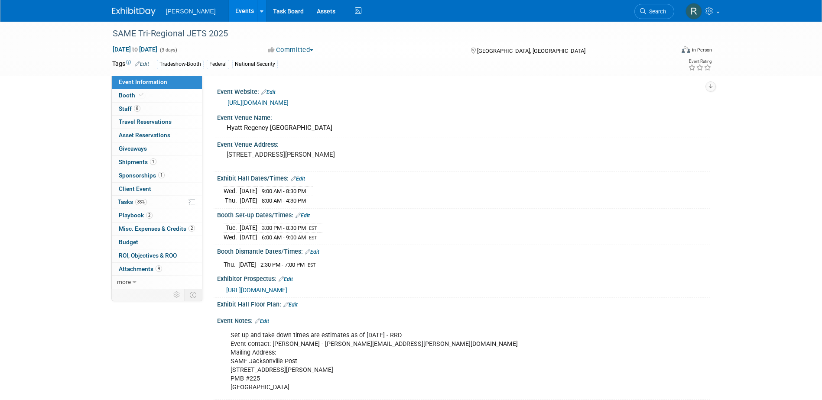
click at [638, 15] on link "Search" at bounding box center [654, 11] width 40 height 15
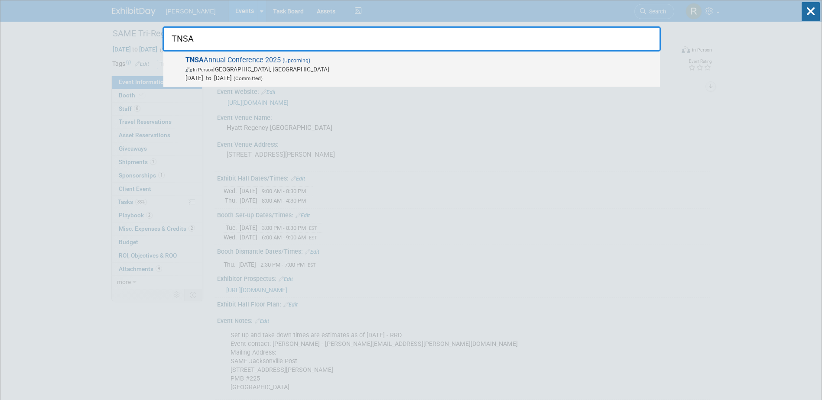
type input "TNSA"
click at [370, 72] on span "In-Person Chattanooga, TN" at bounding box center [420, 69] width 470 height 9
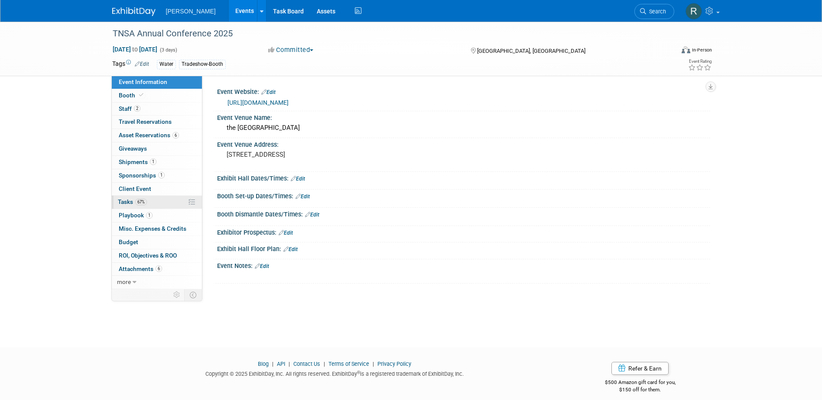
click at [133, 202] on span "Tasks 67%" at bounding box center [132, 201] width 29 height 7
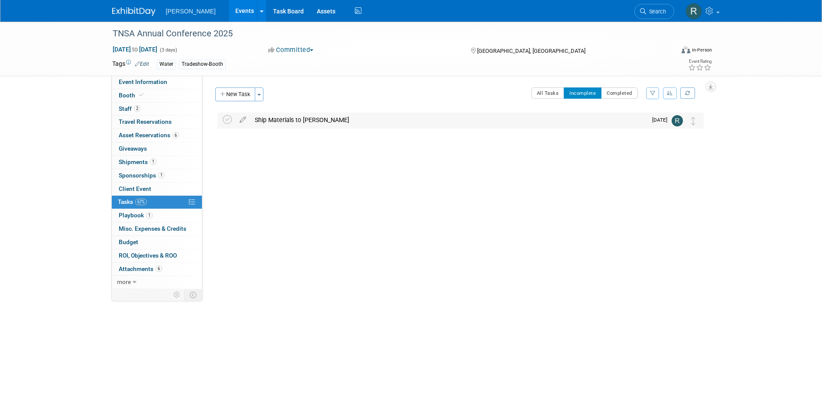
click at [288, 120] on div "Ship Materials to [PERSON_NAME]" at bounding box center [448, 120] width 397 height 15
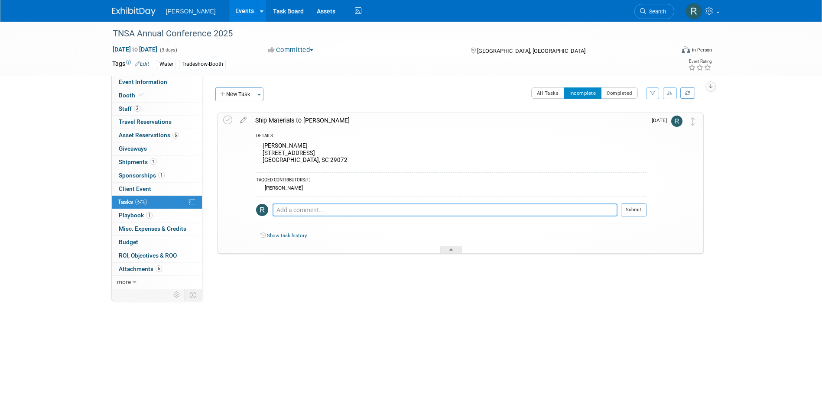
click at [299, 210] on textarea at bounding box center [445, 210] width 345 height 13
type textarea "Hey [PERSON_NAME]! Just wanted to check and make sure this is everything for th…"
click at [640, 211] on button "Submit" at bounding box center [634, 210] width 26 height 13
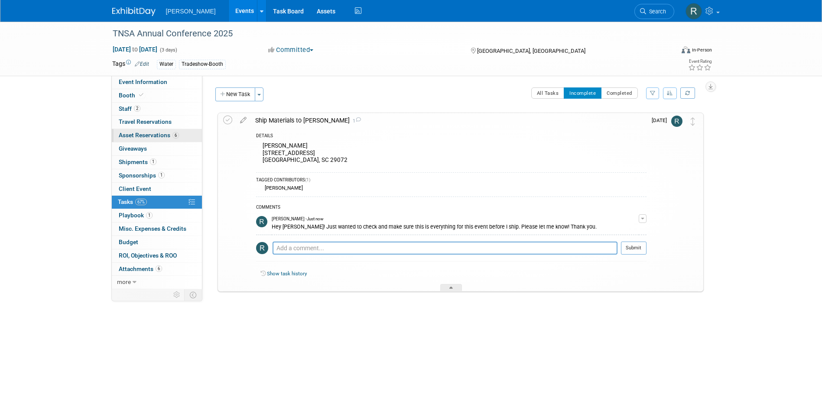
click at [172, 136] on span "Asset Reservations 6" at bounding box center [149, 135] width 60 height 7
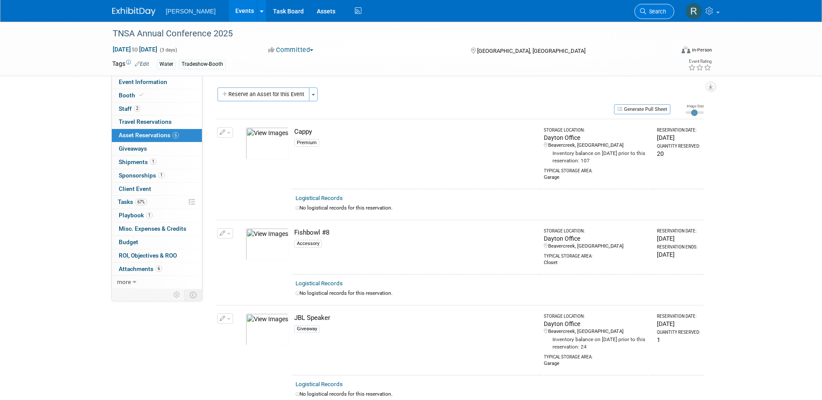
click at [646, 7] on link "Search" at bounding box center [654, 11] width 40 height 15
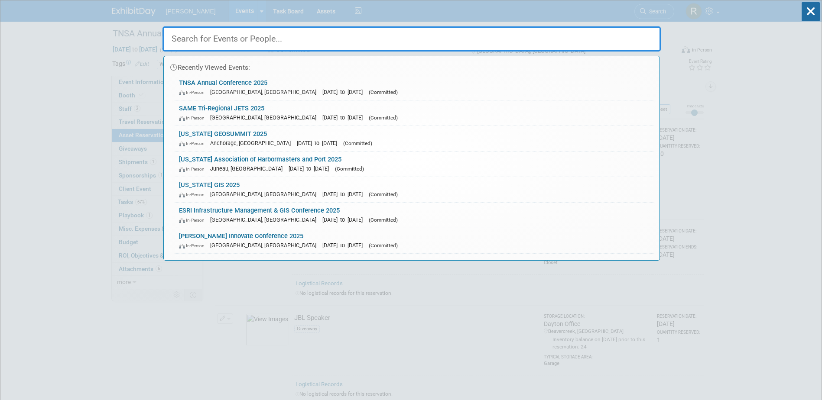
type input "T"
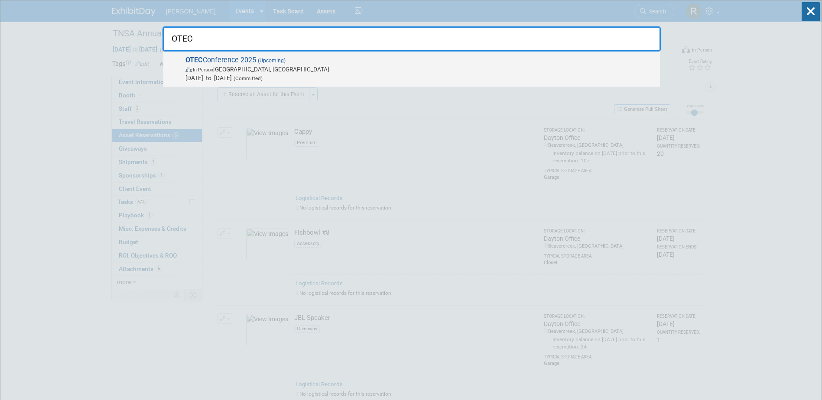
type input "OTEC"
click at [329, 59] on span "OTEC Conference 2025 (Upcoming) In-Person Columbus, OH Oct 14, 2025 to Oct 15, …" at bounding box center [419, 69] width 473 height 26
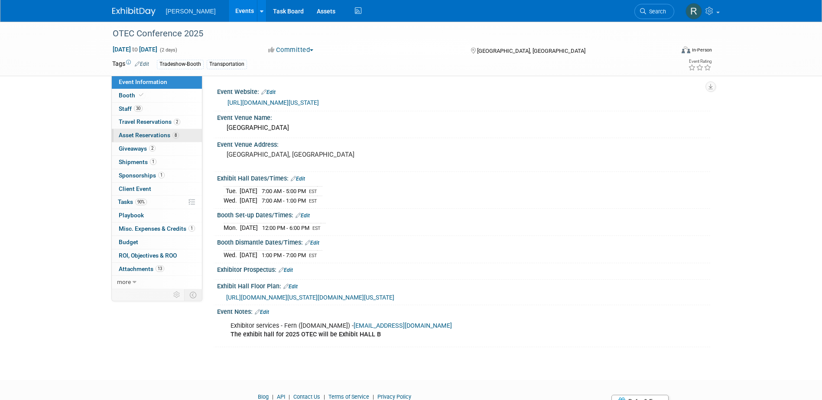
click at [161, 135] on span "Asset Reservations 8" at bounding box center [149, 135] width 60 height 7
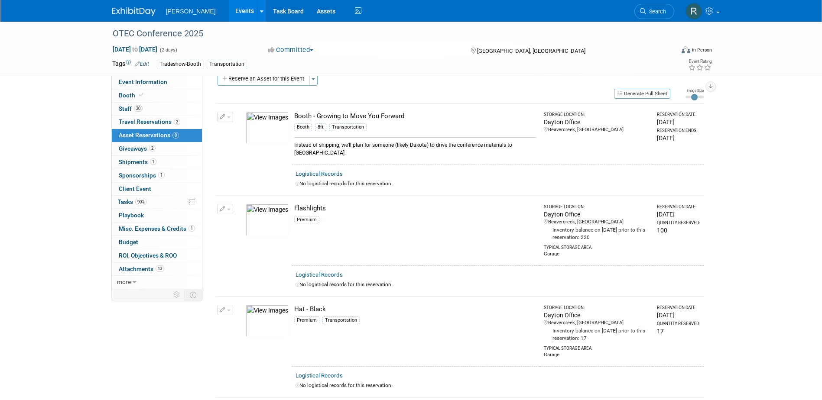
scroll to position [43, 0]
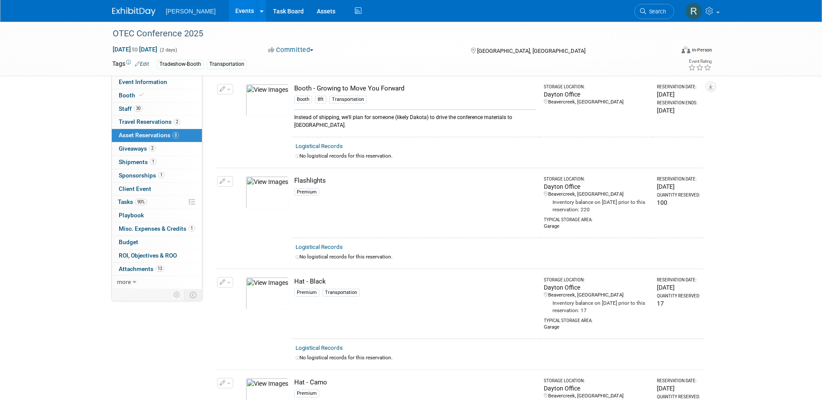
drag, startPoint x: 238, startPoint y: 183, endPoint x: 229, endPoint y: 182, distance: 9.1
click at [237, 183] on td at bounding box center [238, 203] width 7 height 70
click at [229, 181] on span "button" at bounding box center [228, 182] width 3 height 2
click at [256, 197] on button "Change Reservation" at bounding box center [258, 196] width 73 height 12
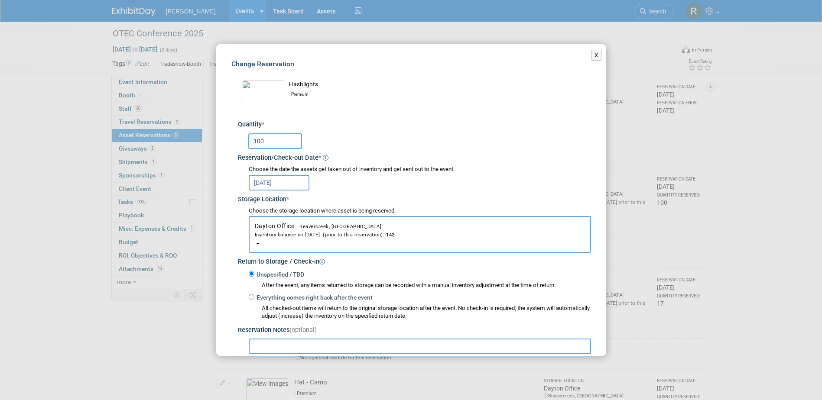
click at [282, 141] on input "100" at bounding box center [275, 141] width 54 height 16
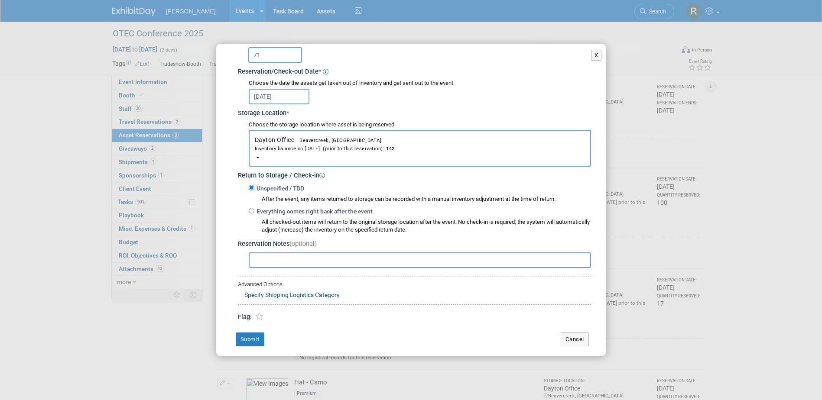
scroll to position [91, 0]
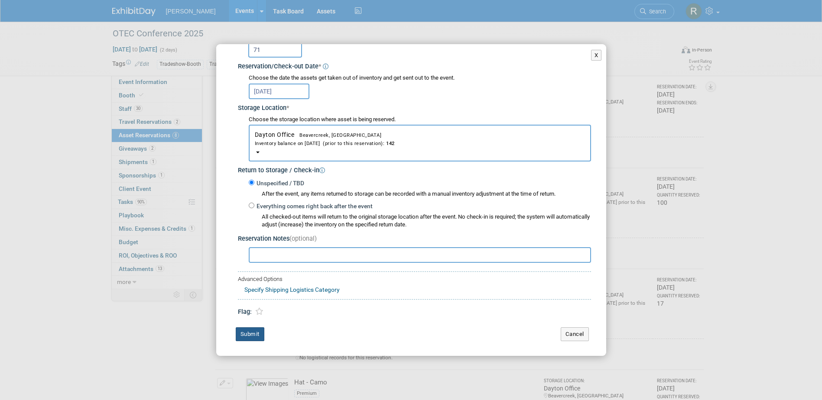
type input "71"
click at [251, 336] on button "Submit" at bounding box center [250, 335] width 29 height 14
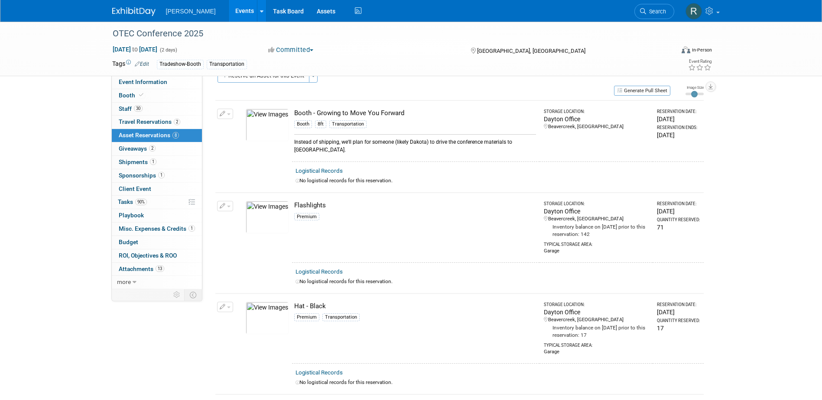
scroll to position [0, 0]
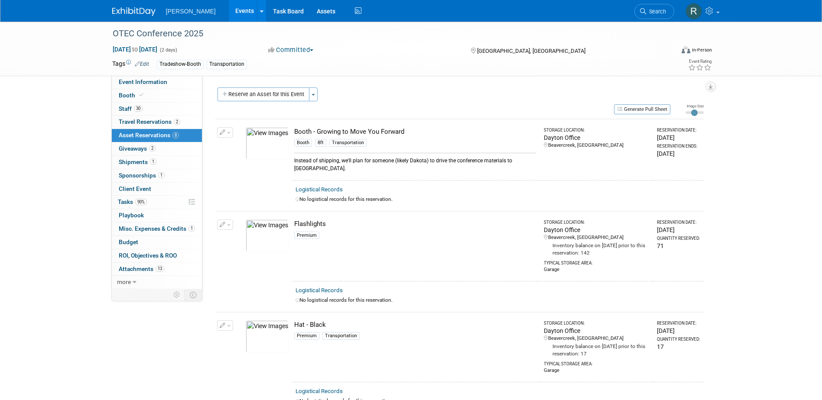
click at [263, 94] on button "Reserve an Asset for this Event" at bounding box center [264, 95] width 92 height 14
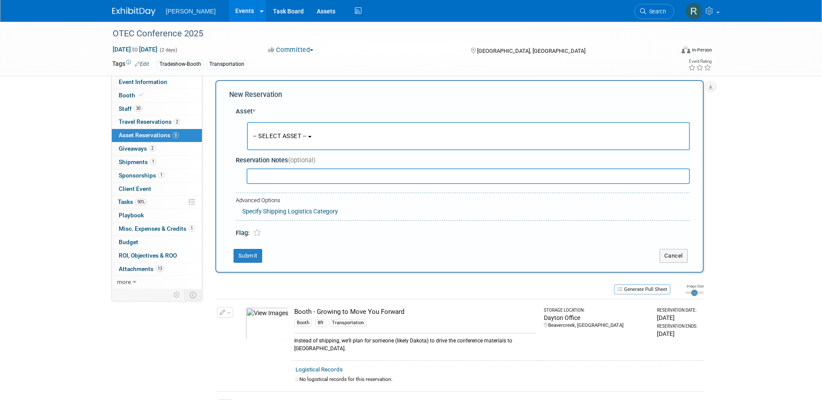
scroll to position [8, 0]
click at [294, 137] on span "-- SELECT ASSET --" at bounding box center [280, 135] width 54 height 7
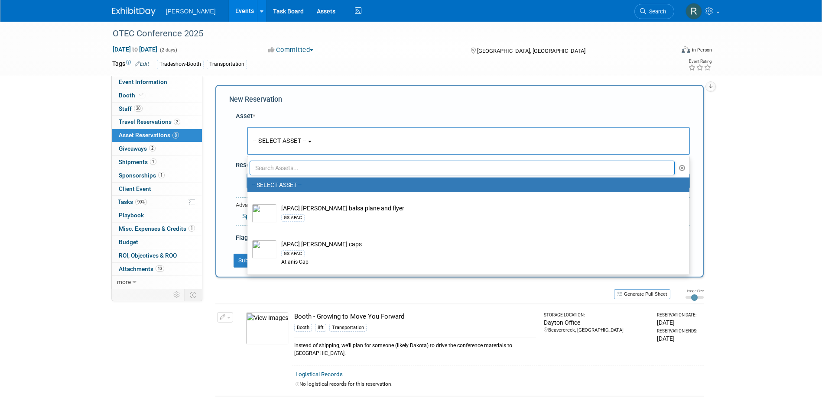
scroll to position [0, 0]
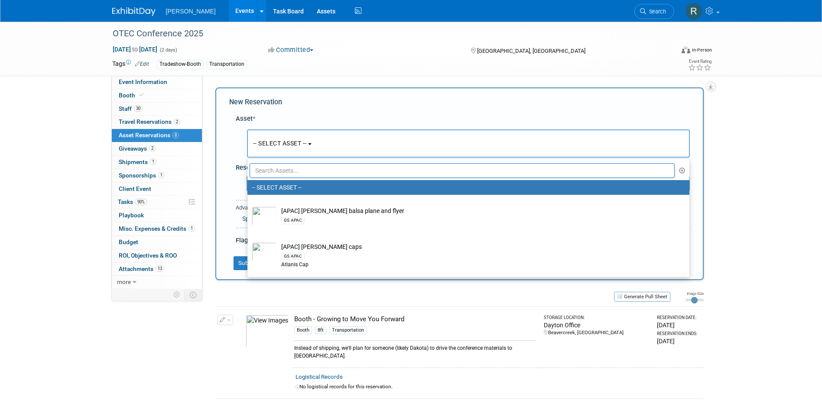
click at [302, 172] on input "text" at bounding box center [463, 170] width 426 height 15
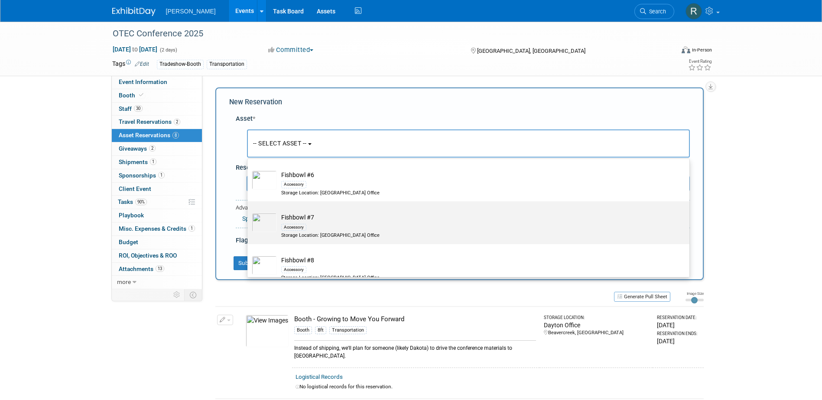
scroll to position [247, 0]
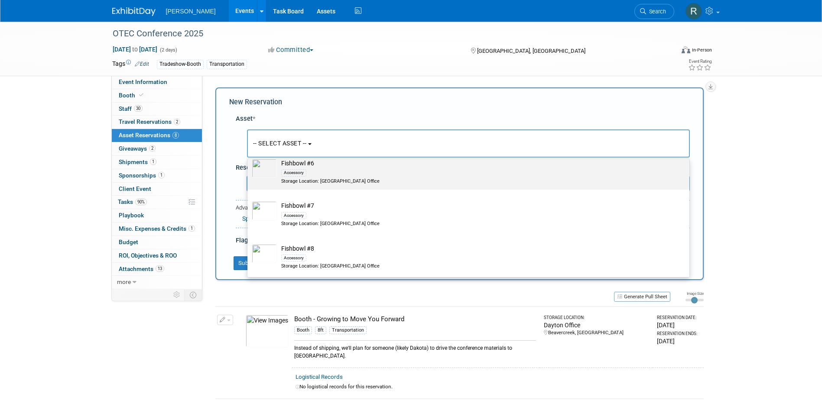
type input "Fishbo"
click at [314, 178] on div "Storage Location: Dayton Office" at bounding box center [476, 181] width 391 height 7
click at [249, 158] on input "Fishbowl #6 Accessory Storage Location: Dayton Office" at bounding box center [246, 155] width 6 height 6
select select "10726136"
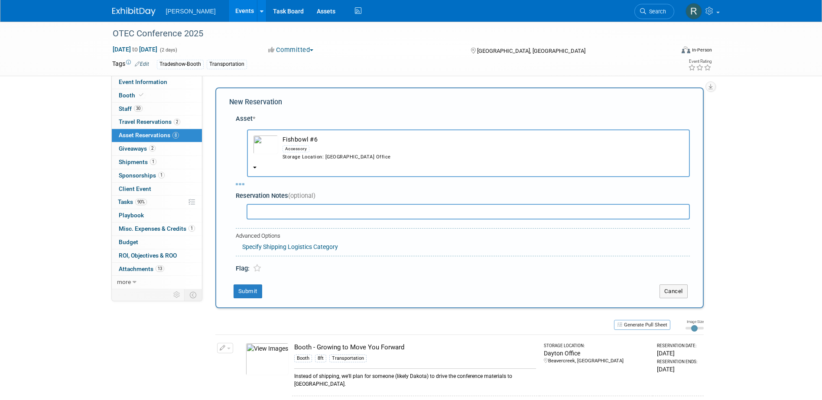
select select "9"
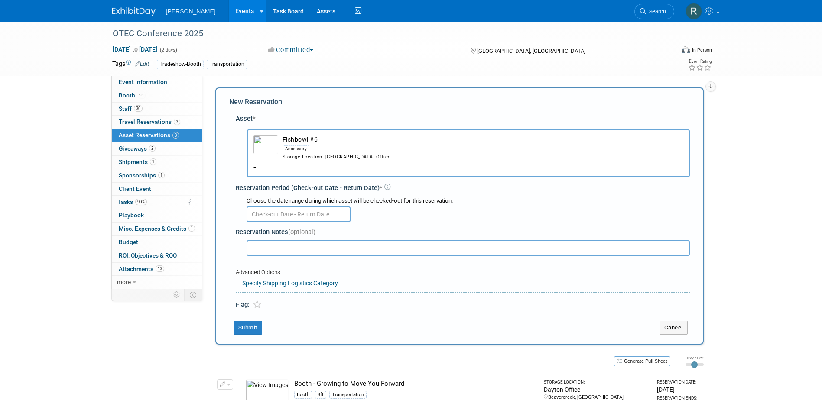
click at [297, 217] on input "text" at bounding box center [299, 215] width 104 height 16
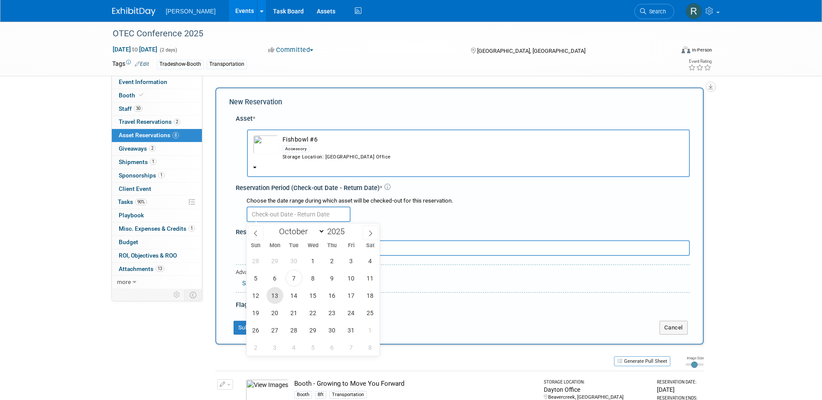
click at [280, 297] on span "13" at bounding box center [275, 295] width 17 height 17
click at [280, 313] on span "20" at bounding box center [275, 313] width 17 height 17
type input "Oct 13, 2025 to Oct 20, 2025"
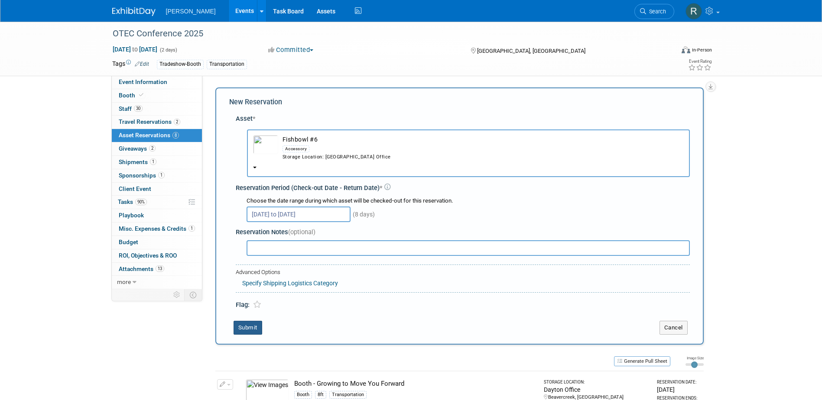
click at [248, 329] on button "Submit" at bounding box center [248, 328] width 29 height 14
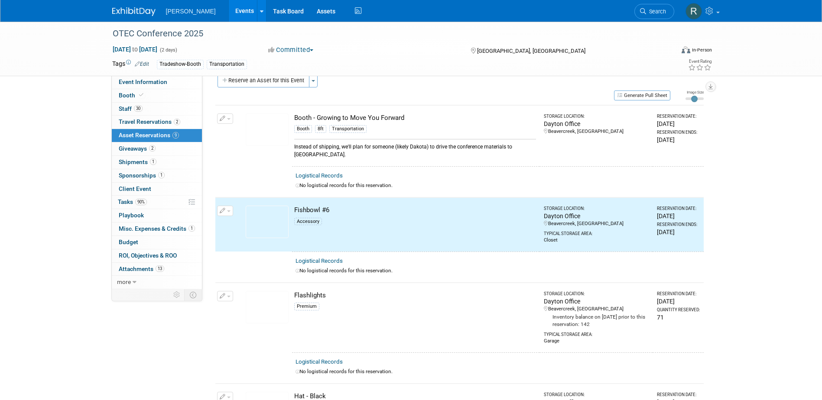
scroll to position [0, 0]
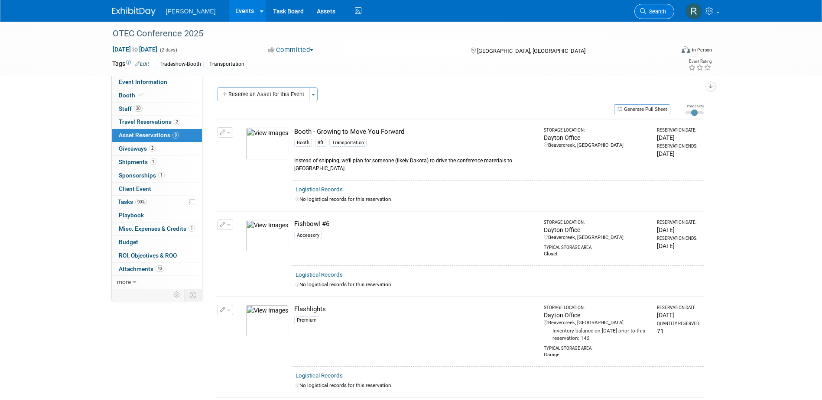
click at [649, 7] on link "Search" at bounding box center [654, 11] width 40 height 15
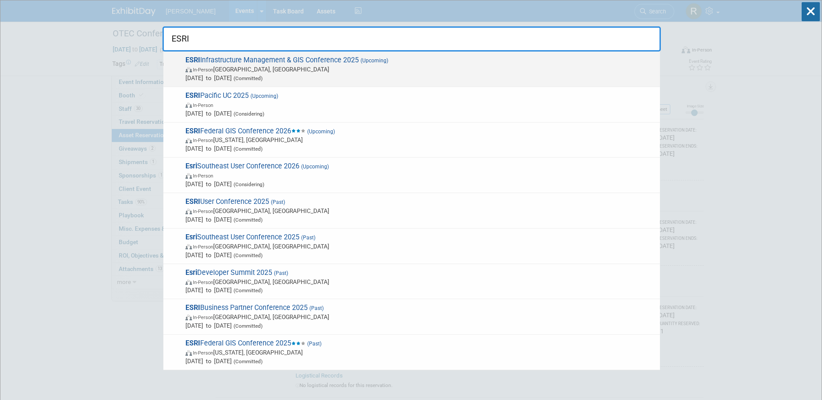
type input "ESRI"
click at [367, 65] on span "In-Person Palm Springs, CA" at bounding box center [420, 69] width 470 height 9
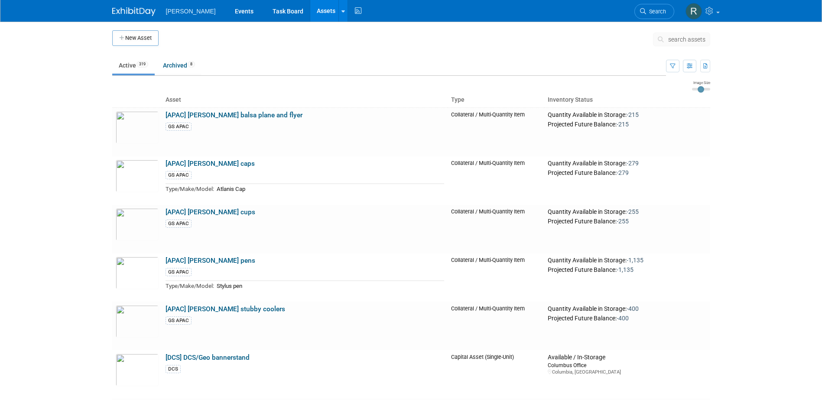
click at [670, 40] on span "search assets" at bounding box center [686, 39] width 37 height 7
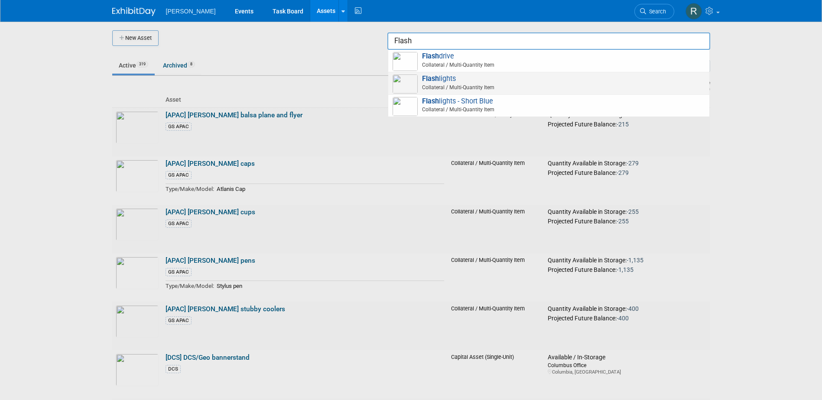
click at [459, 84] on span "Collateral / Multi-Quantity Item" at bounding box center [550, 88] width 310 height 8
type input "Flashlights"
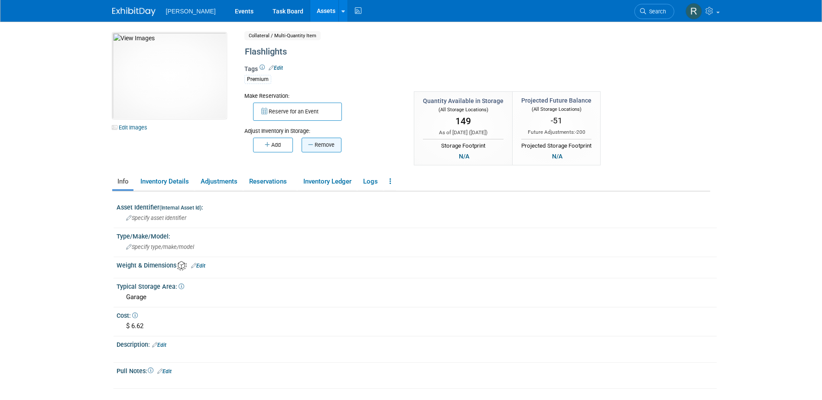
click at [316, 146] on button "Remove" at bounding box center [322, 145] width 40 height 15
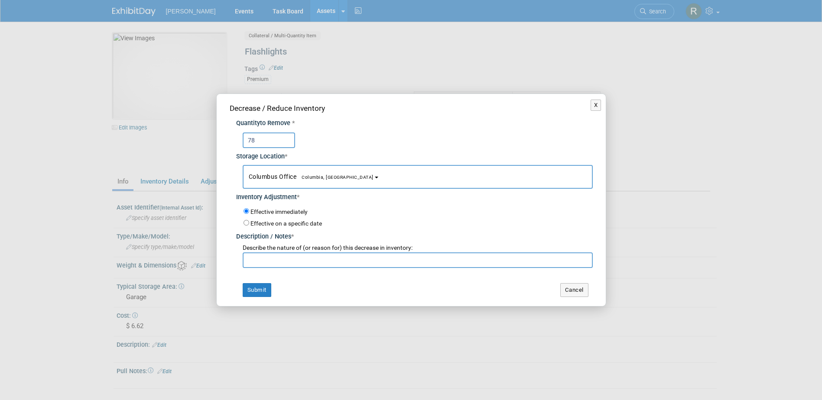
type input "78"
click at [253, 172] on button "Columbus Office [GEOGRAPHIC_DATA], [GEOGRAPHIC_DATA]" at bounding box center [418, 177] width 350 height 24
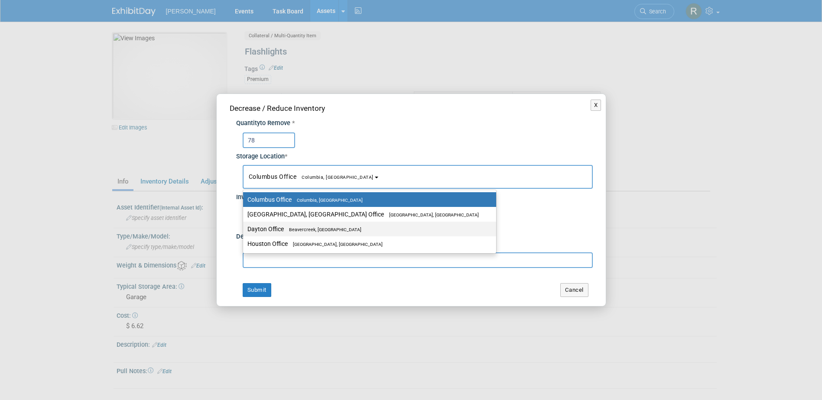
click at [263, 229] on label "Dayton Office [GEOGRAPHIC_DATA], [GEOGRAPHIC_DATA]" at bounding box center [367, 229] width 240 height 11
click at [244, 229] on input "Dayton Office [GEOGRAPHIC_DATA], [GEOGRAPHIC_DATA]" at bounding box center [242, 230] width 6 height 6
select select "11223930"
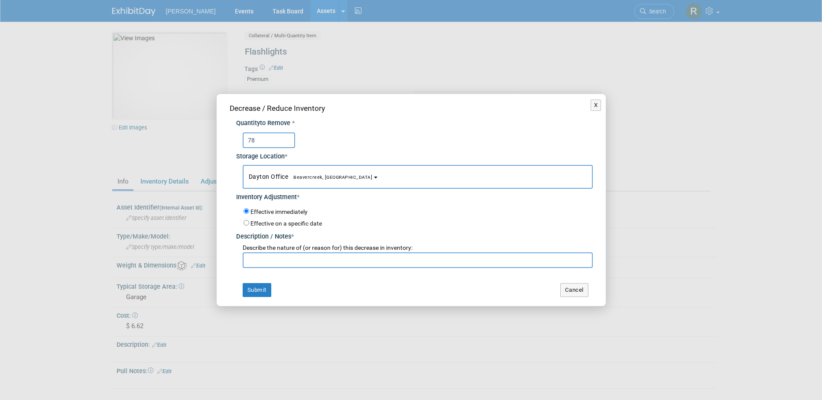
click at [267, 263] on input "text" at bounding box center [418, 261] width 350 height 16
type input "Inventory Adjustment"
click at [243, 283] on button "Submit" at bounding box center [257, 290] width 29 height 14
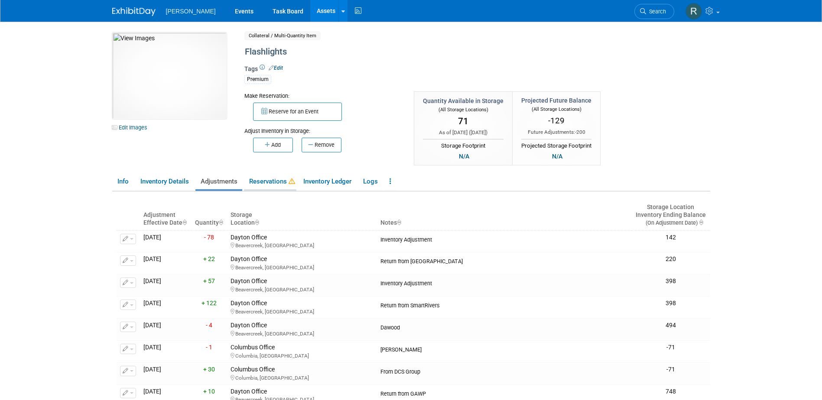
click at [284, 185] on link "Reservations" at bounding box center [270, 181] width 52 height 15
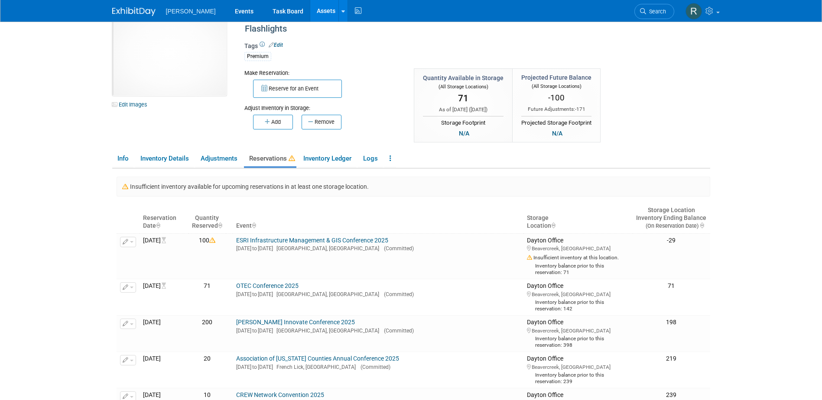
scroll to position [43, 0]
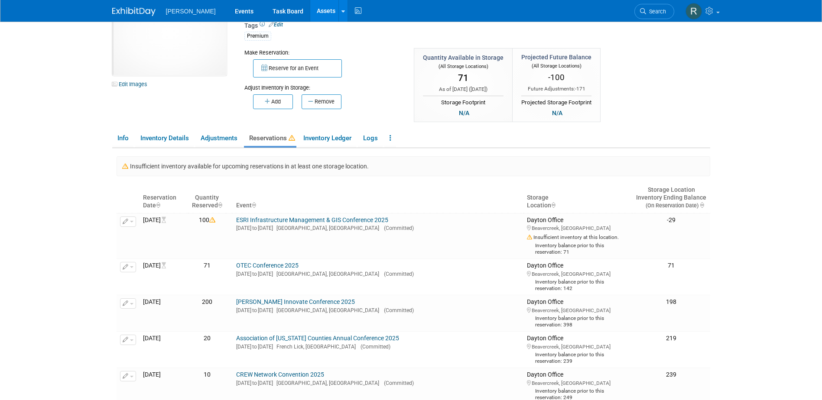
click at [310, 12] on link "Assets" at bounding box center [326, 11] width 32 height 22
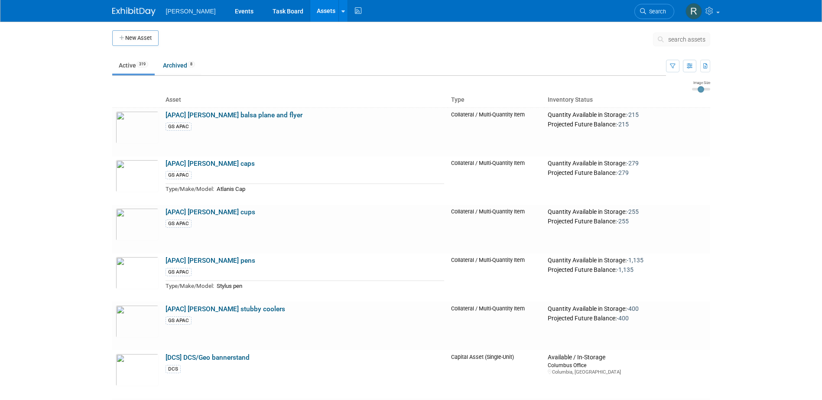
click at [680, 42] on span "search assets" at bounding box center [686, 39] width 37 height 7
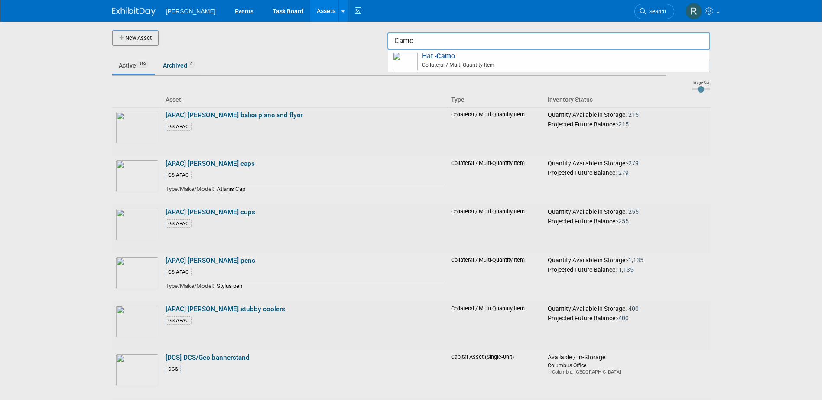
click at [443, 35] on input "Camo" at bounding box center [548, 41] width 323 height 17
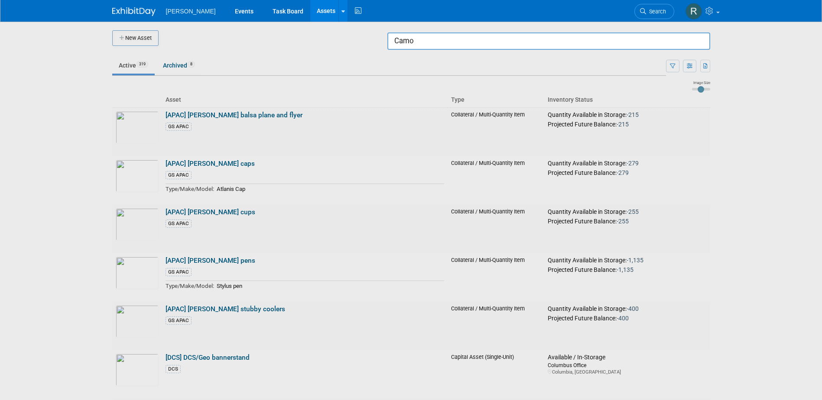
click at [452, 45] on input "Camo" at bounding box center [548, 41] width 323 height 17
click at [425, 37] on input "Camo" at bounding box center [548, 41] width 323 height 17
click at [425, 62] on span "Collateral / Multi-Quantity Item" at bounding box center [550, 65] width 310 height 8
type input "Hat - Camo"
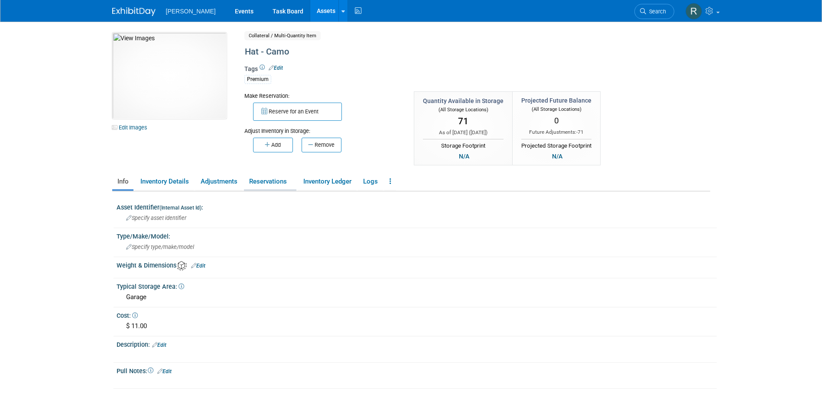
click at [270, 182] on link "Reservations" at bounding box center [270, 181] width 52 height 15
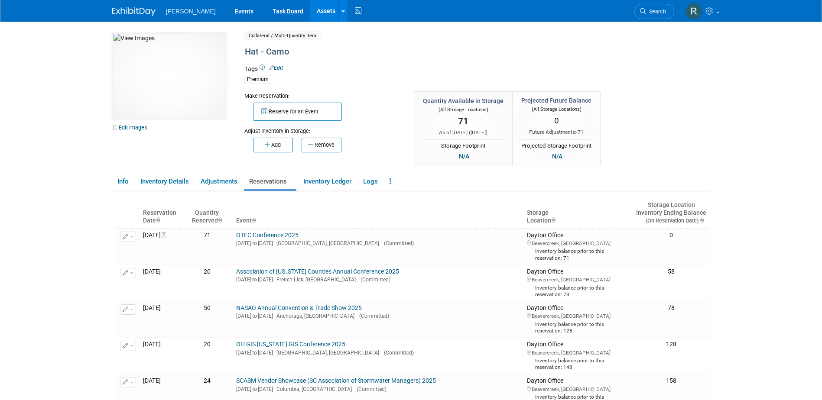
click at [310, 10] on link "Assets" at bounding box center [326, 11] width 32 height 22
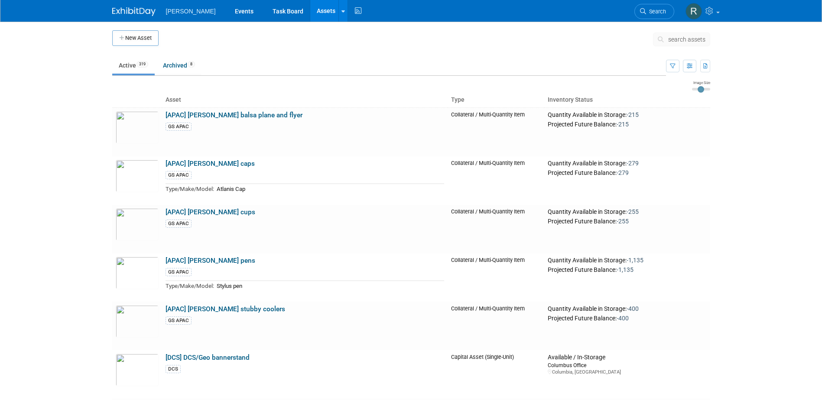
click at [668, 36] on button "search assets" at bounding box center [681, 40] width 57 height 14
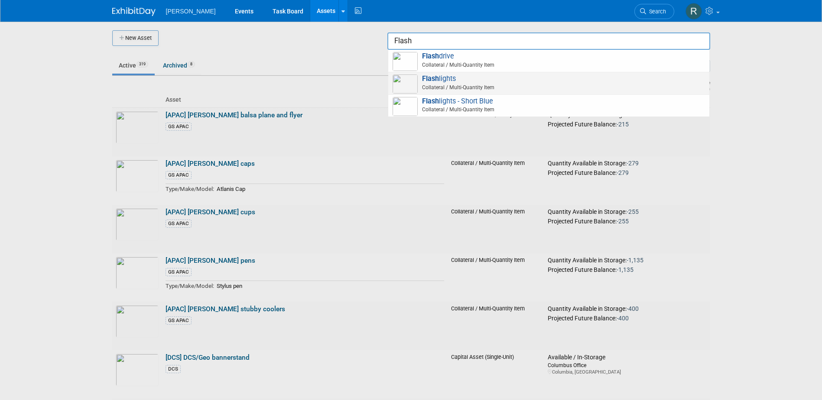
click at [422, 79] on span "Flash lights Collateral / Multi-Quantity Item" at bounding box center [549, 84] width 312 height 18
type input "Flashlights"
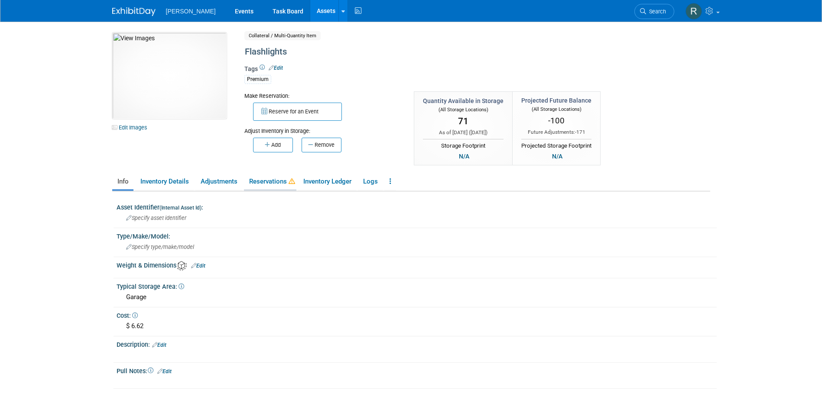
click at [273, 185] on link "Reservations" at bounding box center [270, 181] width 52 height 15
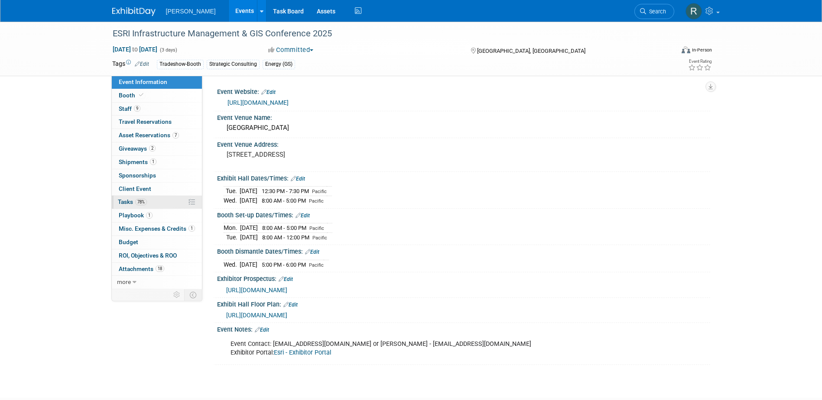
click at [126, 202] on span "Tasks 78%" at bounding box center [132, 201] width 29 height 7
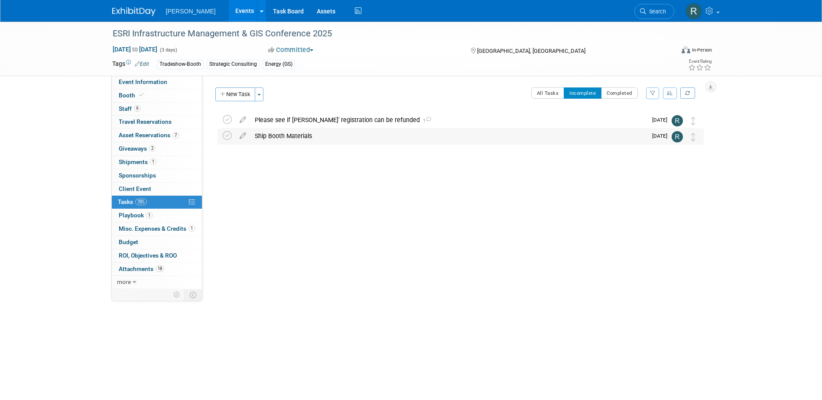
click at [293, 137] on div "Ship Booth Materials" at bounding box center [448, 136] width 397 height 15
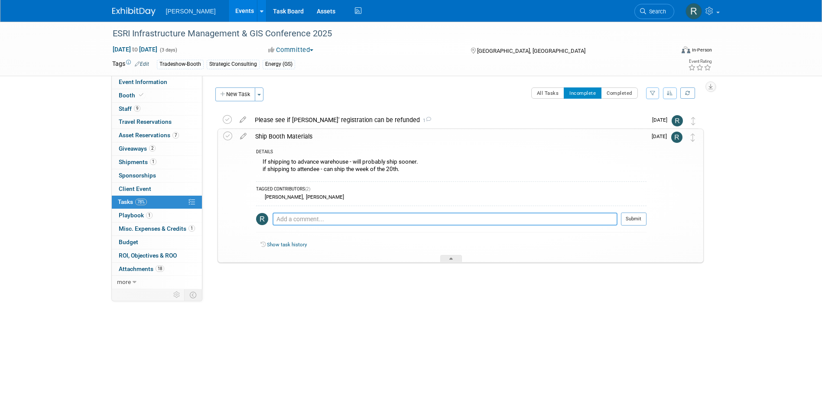
click at [315, 223] on textarea at bounding box center [445, 219] width 345 height 13
type textarea "h"
type textarea "T"
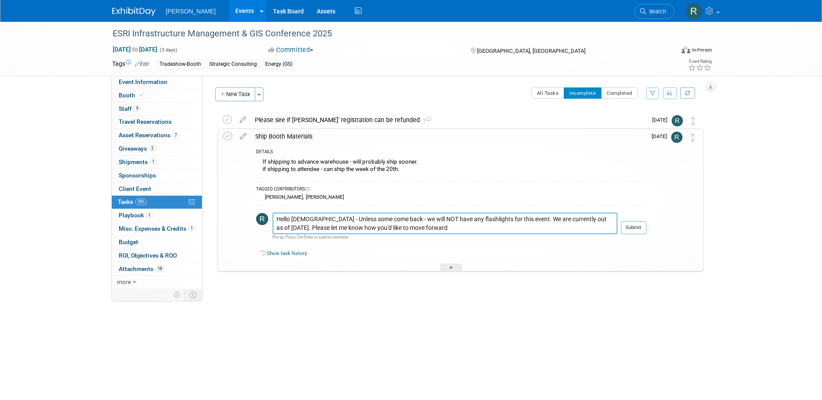
click at [294, 228] on textarea "Hello Ladies - Unless some come back - we will NOT have any flashlights for thi…" at bounding box center [445, 224] width 345 height 22
click at [482, 229] on textarea "Hello Ladies - Unless some come back - we will NOT have any flashlights for thi…" at bounding box center [445, 224] width 345 height 22
type textarea "Hello Ladies - Unless some come back - we will NOT have any flashlights for thi…"
click at [628, 227] on button "Submit" at bounding box center [634, 227] width 26 height 13
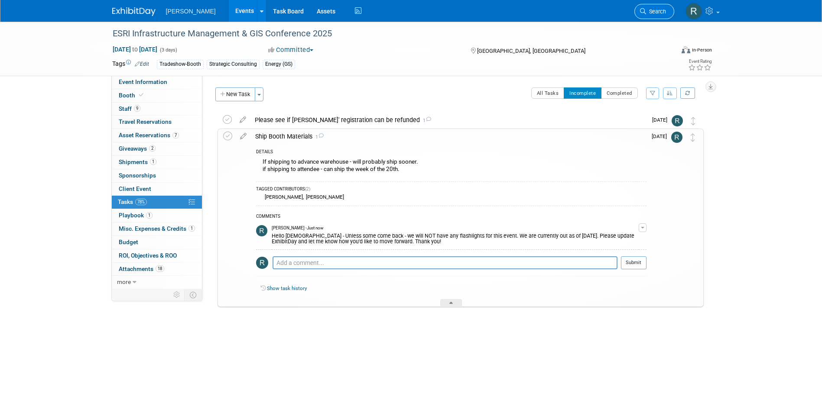
click at [646, 12] on span "Search" at bounding box center [656, 11] width 20 height 7
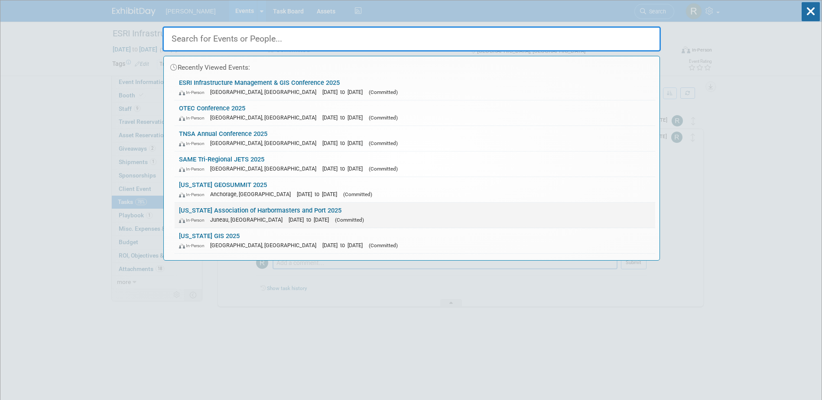
click at [253, 212] on link "Alaska Association of Harbormasters and Port 2025 In-Person Juneau, AK Oct 20, …" at bounding box center [415, 215] width 481 height 25
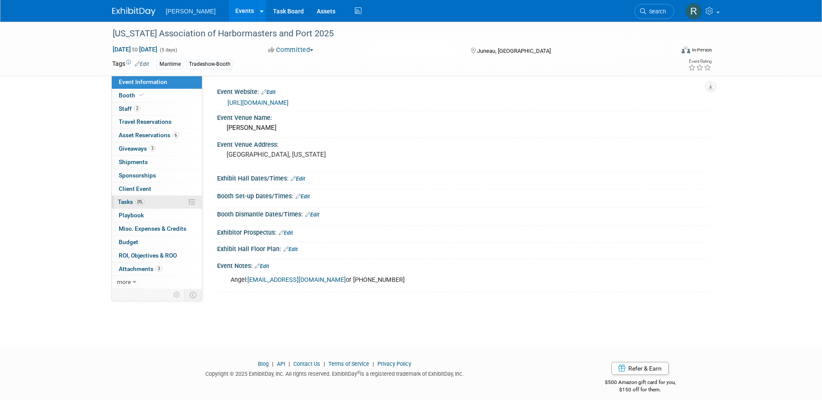
click at [139, 199] on span "0%" at bounding box center [140, 202] width 10 height 7
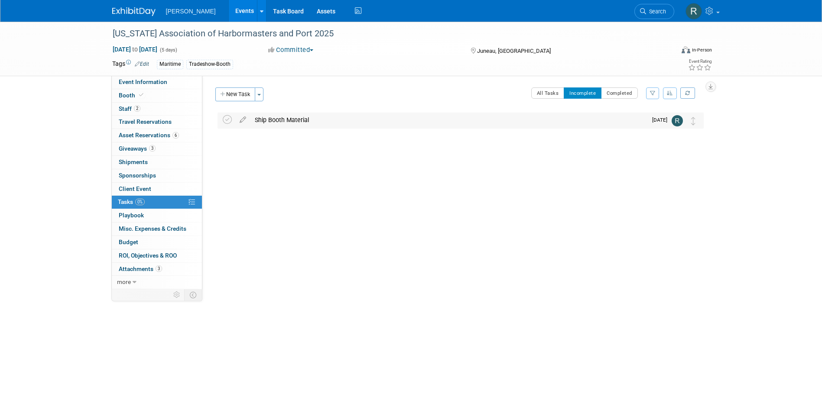
click at [281, 123] on div "Ship Booth Material" at bounding box center [448, 120] width 397 height 15
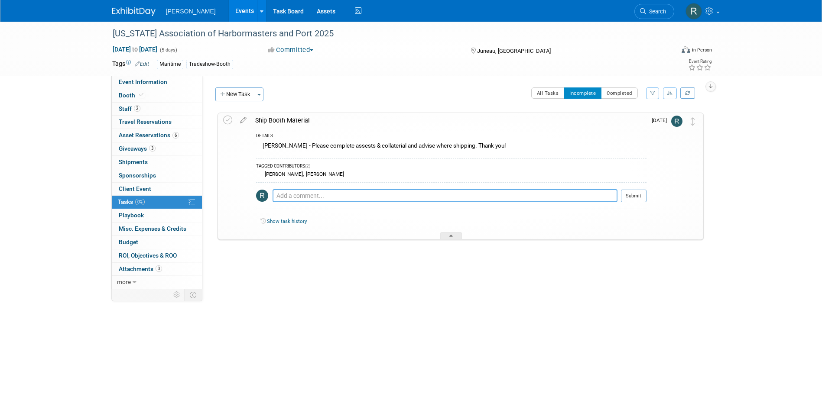
click at [289, 197] on textarea at bounding box center [445, 195] width 345 height 13
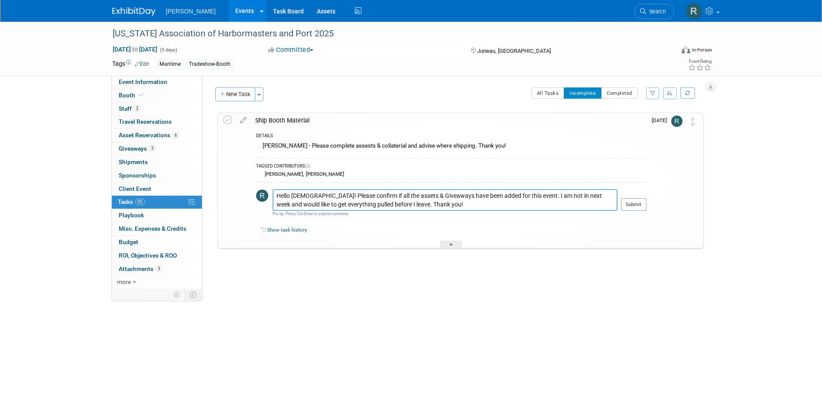
click at [303, 195] on textarea "Hello [DEMOGRAPHIC_DATA]! Please confirm if all the assets & Giveaways have bee…" at bounding box center [445, 200] width 345 height 22
drag, startPoint x: 383, startPoint y: 195, endPoint x: 391, endPoint y: 196, distance: 8.2
click at [384, 195] on textarea "Hello! Please confirm if all the assets & Giveaways have been added for this ev…" at bounding box center [445, 200] width 345 height 22
type textarea "Hello! Please confirm if all the assets & giveaways have been added for this ev…"
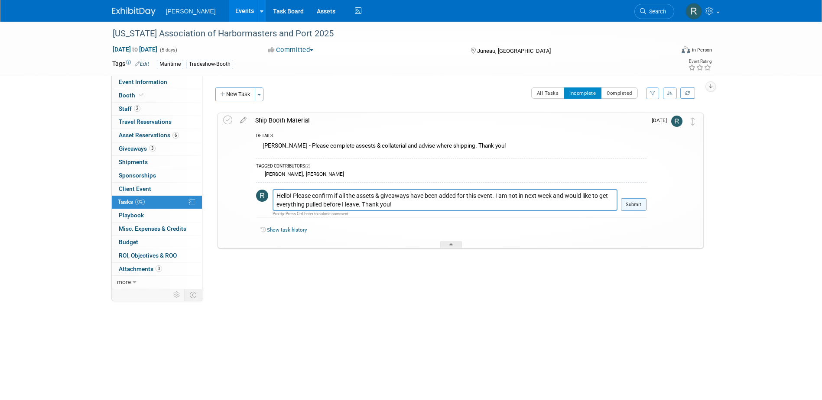
click at [633, 204] on button "Submit" at bounding box center [634, 204] width 26 height 13
